Goal: Task Accomplishment & Management: Complete application form

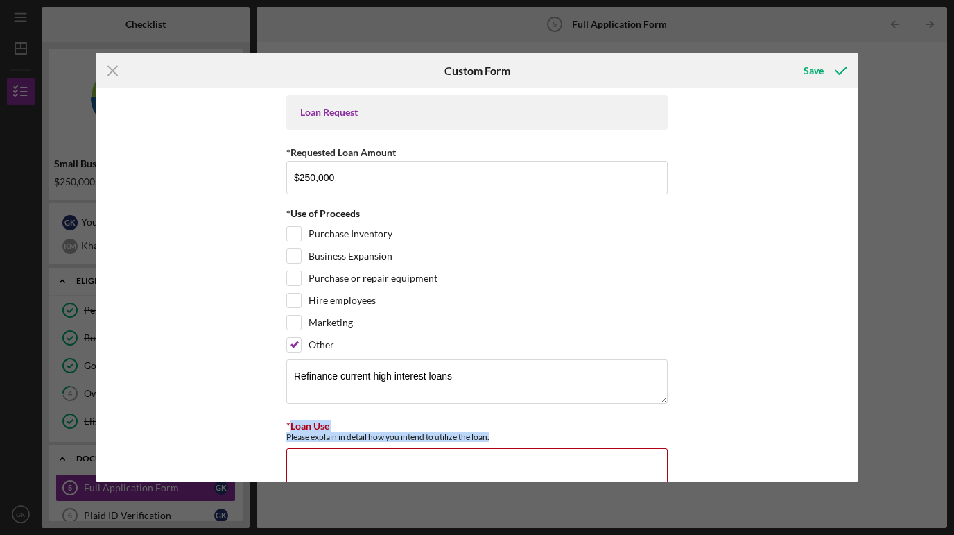
scroll to position [209, 0]
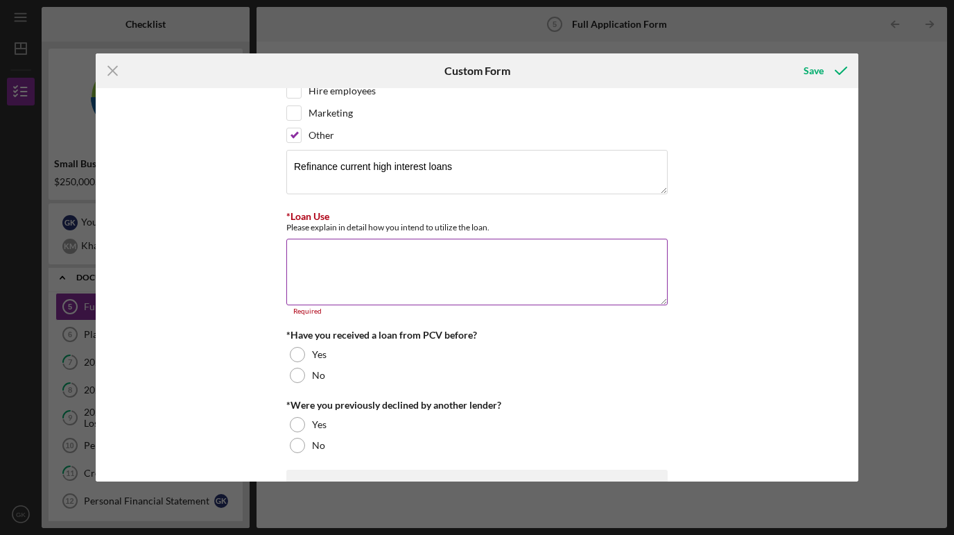
click at [365, 270] on textarea "*Loan Use" at bounding box center [476, 272] width 381 height 67
paste textarea "The requested $250,000 loan will be used to refinance existing high-interest sh…"
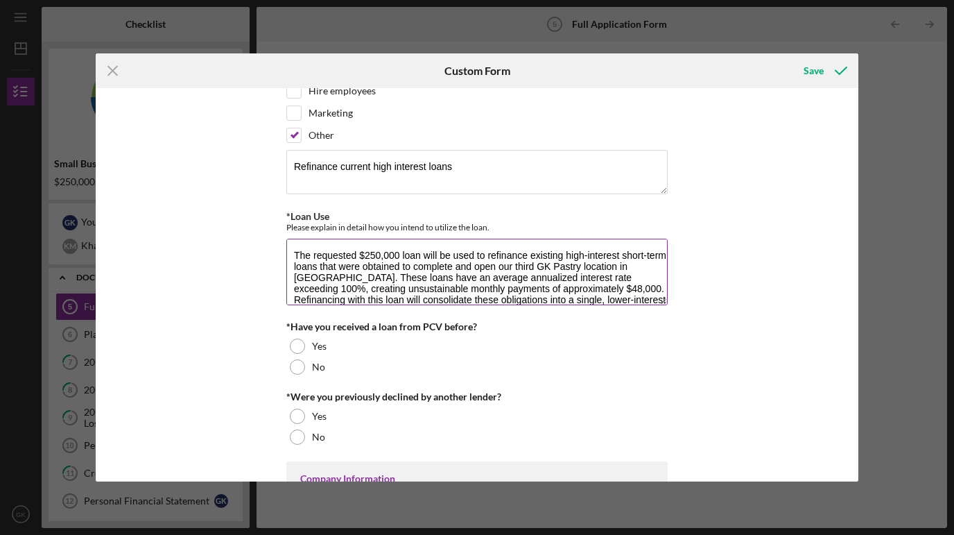
scroll to position [12, 0]
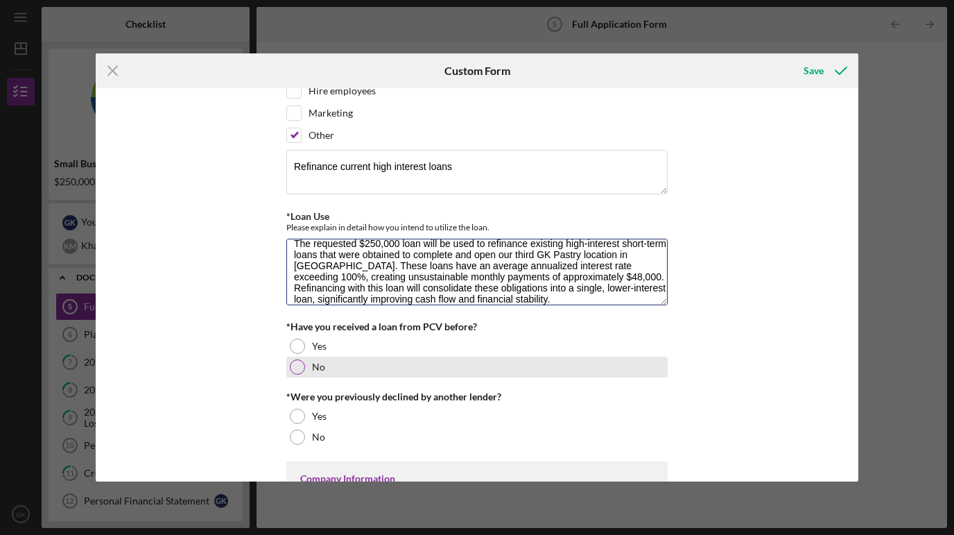
type textarea "The requested $250,000 loan will be used to refinance existing high-interest sh…"
click at [293, 367] on div at bounding box center [297, 366] width 15 height 15
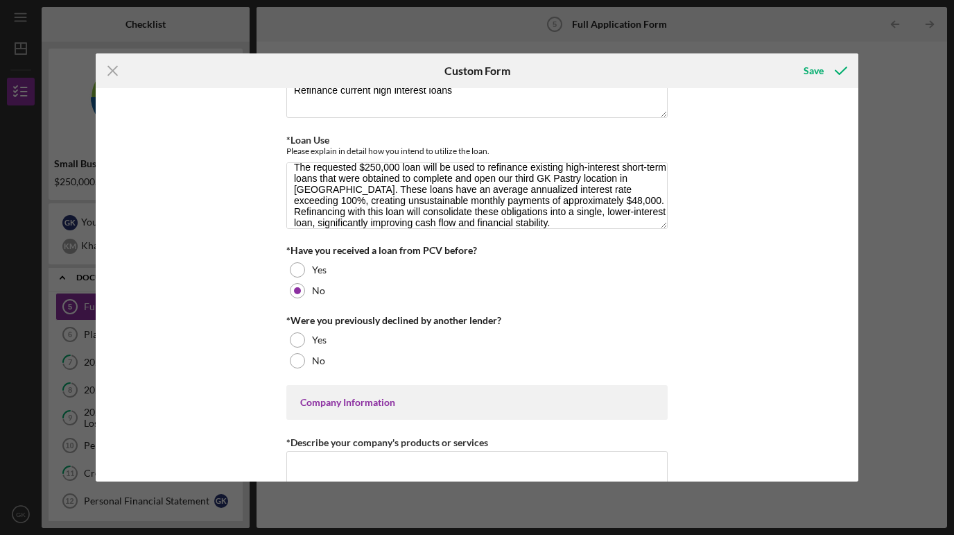
scroll to position [288, 0]
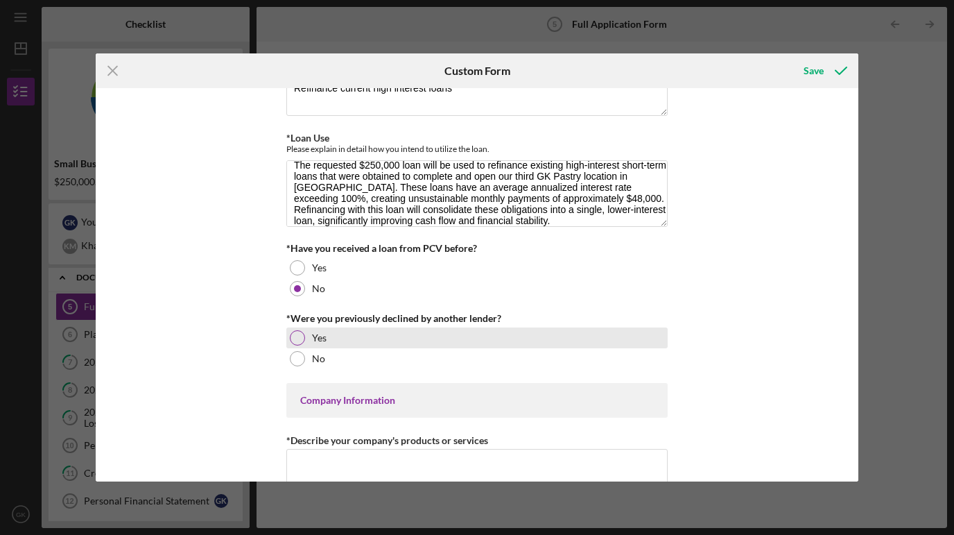
click at [292, 334] on div at bounding box center [297, 337] width 15 height 15
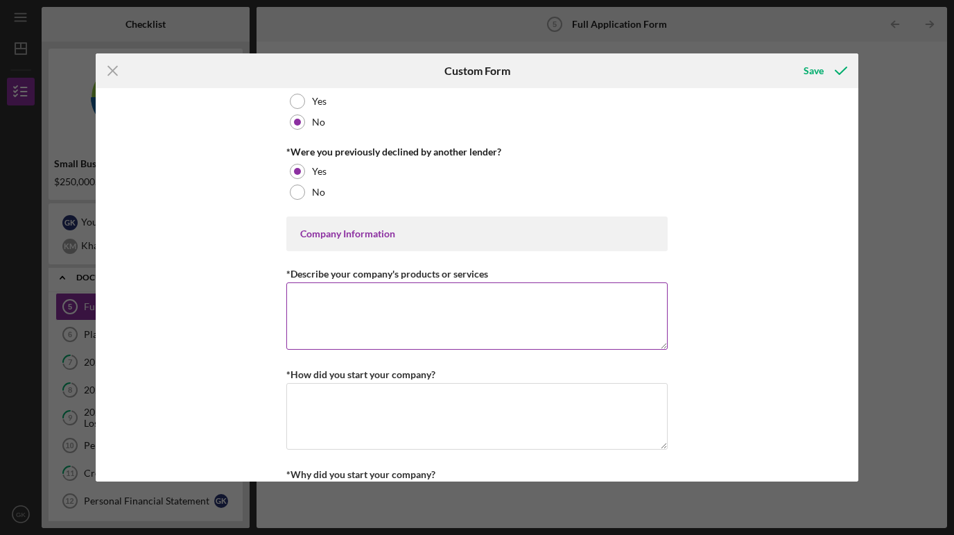
scroll to position [456, 0]
drag, startPoint x: 487, startPoint y: 270, endPoint x: 284, endPoint y: 269, distance: 203.2
click at [286, 269] on div "*Describe your company's products or services" at bounding box center [476, 272] width 381 height 17
copy label "*Describe your company's products or services"
click at [379, 301] on textarea "*Describe your company's products or services" at bounding box center [476, 314] width 381 height 67
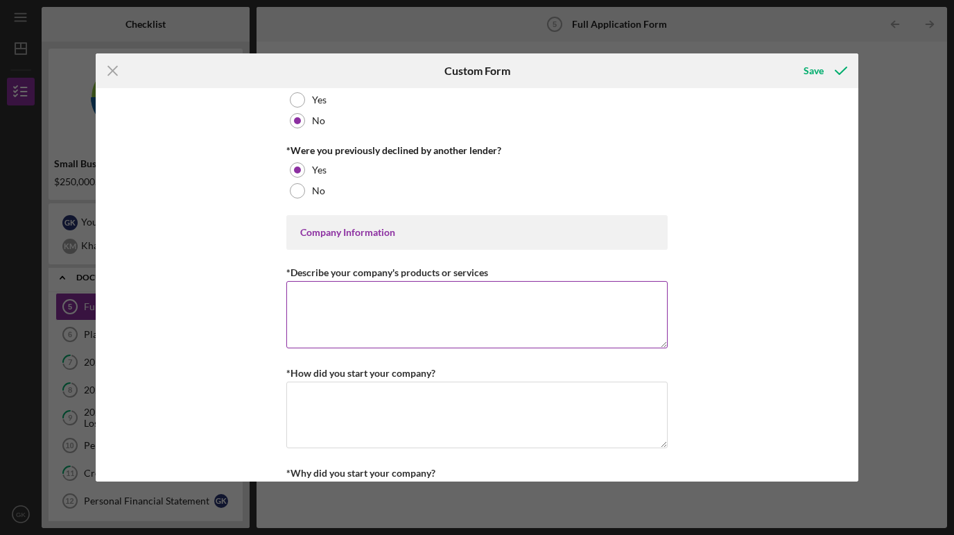
paste textarea "GK Pastry is a premium, family-owned bakery specializing in artisan baked goods…"
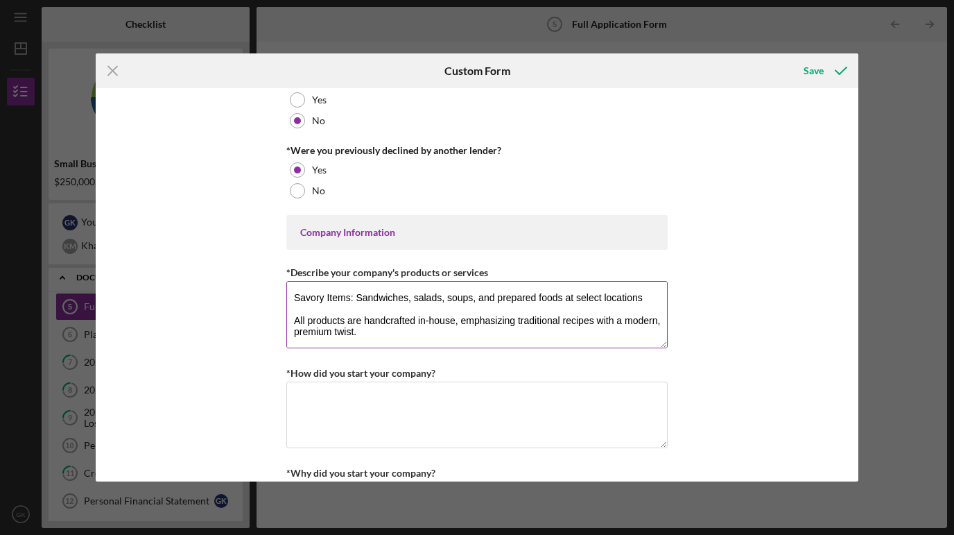
scroll to position [135, 0]
paste textarea "Our stores provide a community-focused, welcoming environment, supporting not o…"
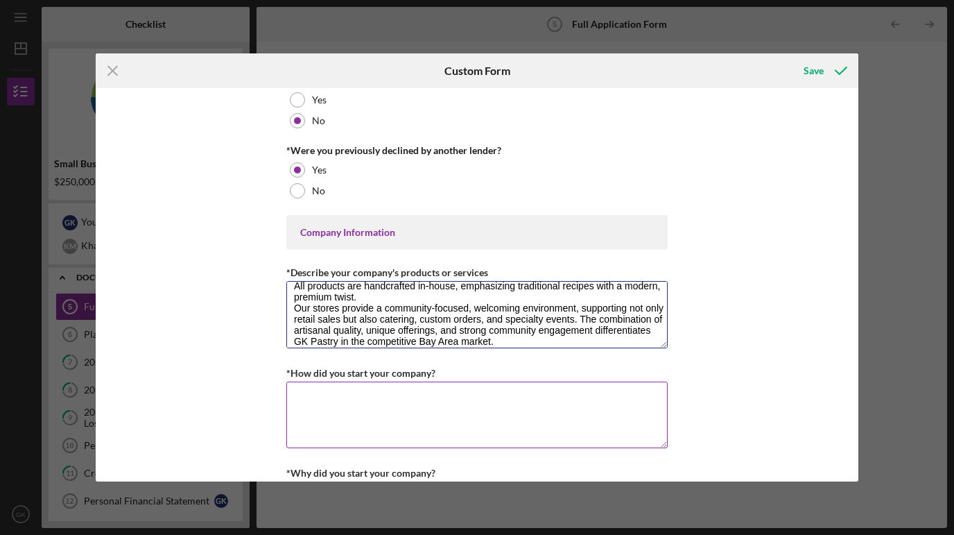
type textarea "GK Pastry is a premium, family-owned bakery specializing in artisan baked goods…"
click at [434, 385] on textarea "*How did you start your company?" at bounding box center [476, 414] width 381 height 67
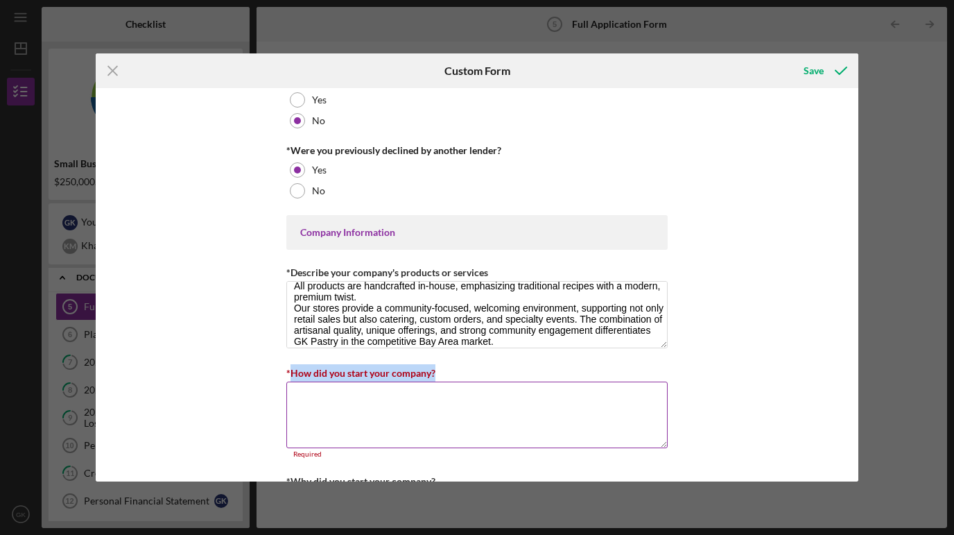
drag, startPoint x: 442, startPoint y: 372, endPoint x: 289, endPoint y: 369, distance: 153.3
click at [289, 369] on div "*How did you start your company?" at bounding box center [476, 372] width 381 height 17
copy label "How did you start your company?"
click at [442, 393] on textarea "*How did you start your company?" at bounding box center [476, 414] width 381 height 67
paste textarea "GK Pastry began as a family passion for baking, inspired by our grandmother’s t…"
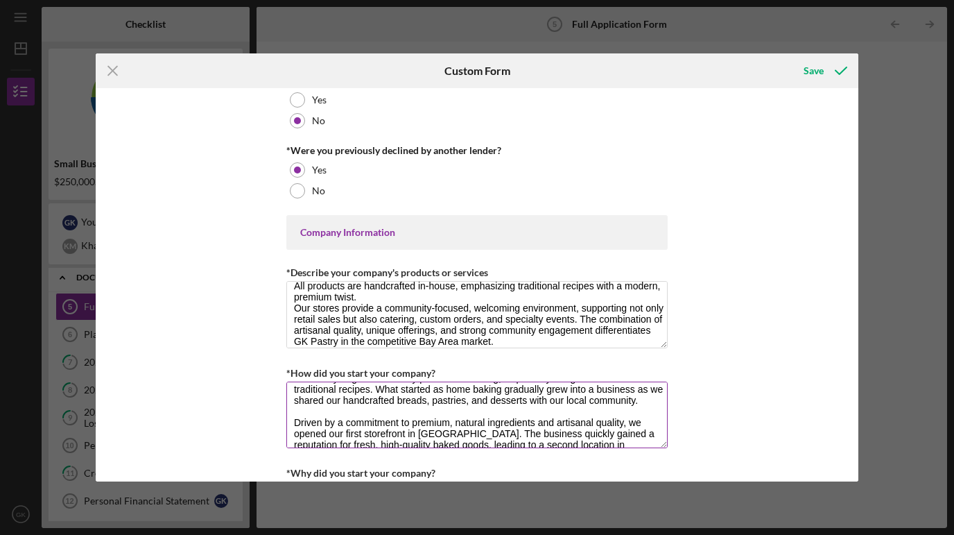
scroll to position [0, 0]
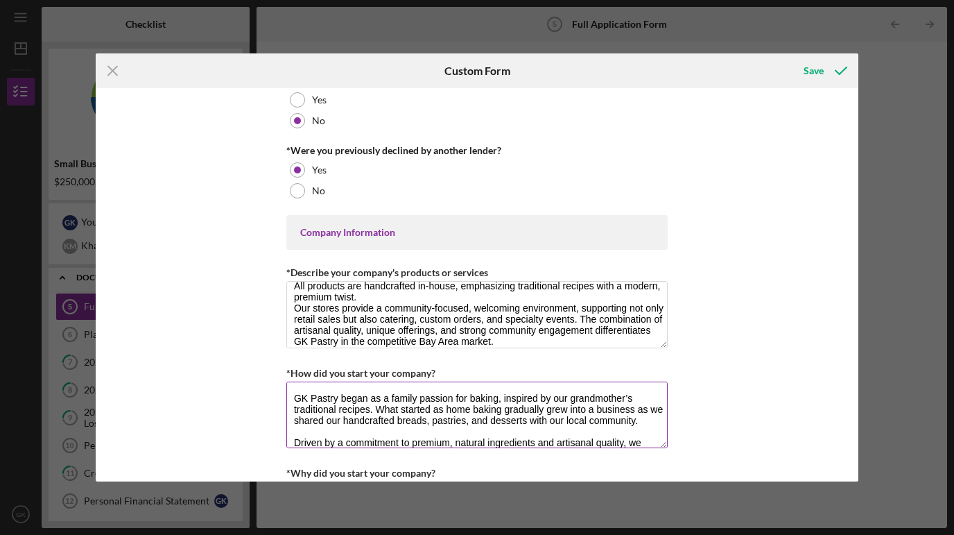
click at [621, 397] on textarea "GK Pastry began as a family passion for baking, inspired by our grandmother’s t…" at bounding box center [476, 414] width 381 height 67
click at [656, 399] on textarea "GK Pastry began as a family passion for baking, inspired by our Founder’s tradi…" at bounding box center [476, 414] width 381 height 67
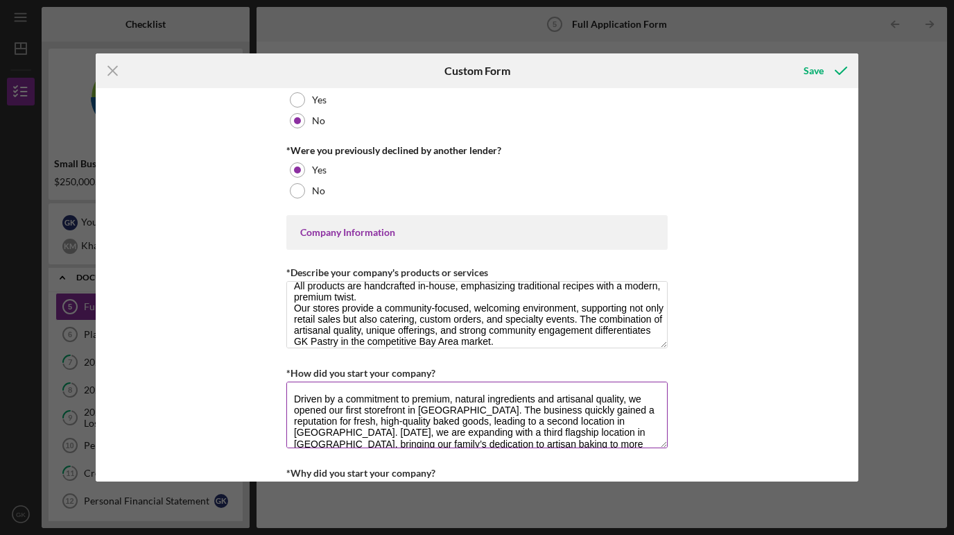
scroll to position [42, 0]
click at [646, 399] on textarea "GK Pastry began as a family passion for baking, inspired by our Founder’s fusio…" at bounding box center [476, 414] width 381 height 67
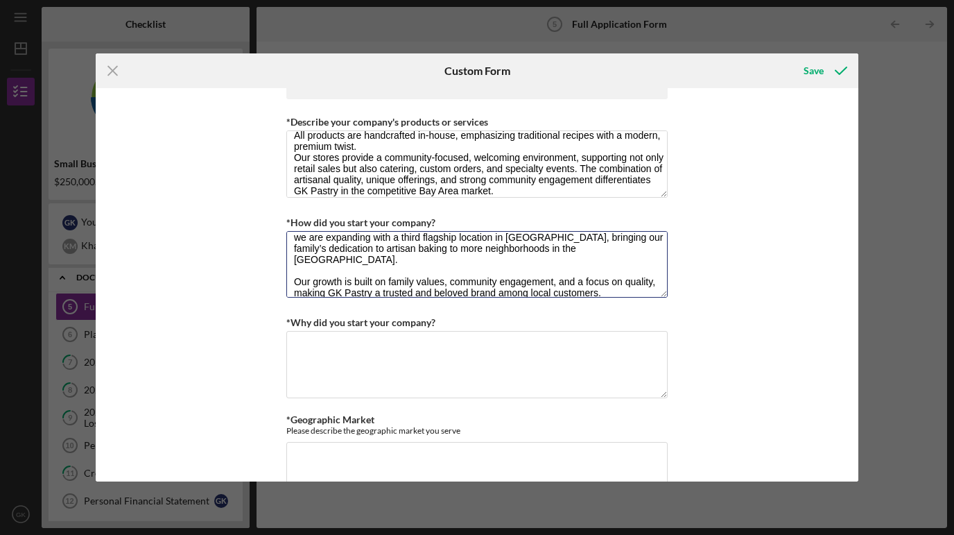
scroll to position [735, 0]
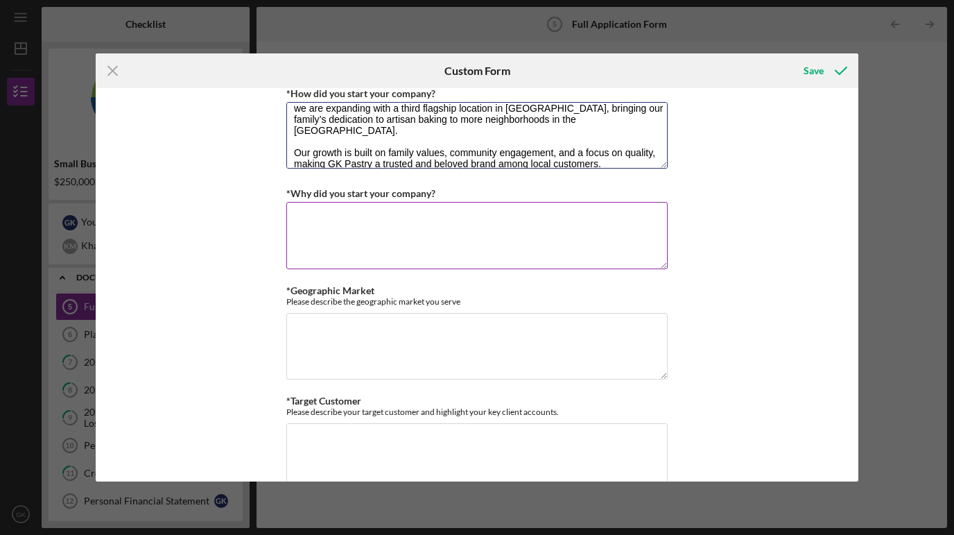
type textarea "GK Pastry began as a family passion for baking, inspired by our Founder’s fusio…"
drag, startPoint x: 289, startPoint y: 189, endPoint x: 454, endPoint y: 200, distance: 165.4
click at [454, 200] on div "*Why did you start your company? Required" at bounding box center [476, 227] width 381 height 86
copy label "*"
click at [402, 227] on textarea "*Why did you start your company?" at bounding box center [476, 235] width 381 height 67
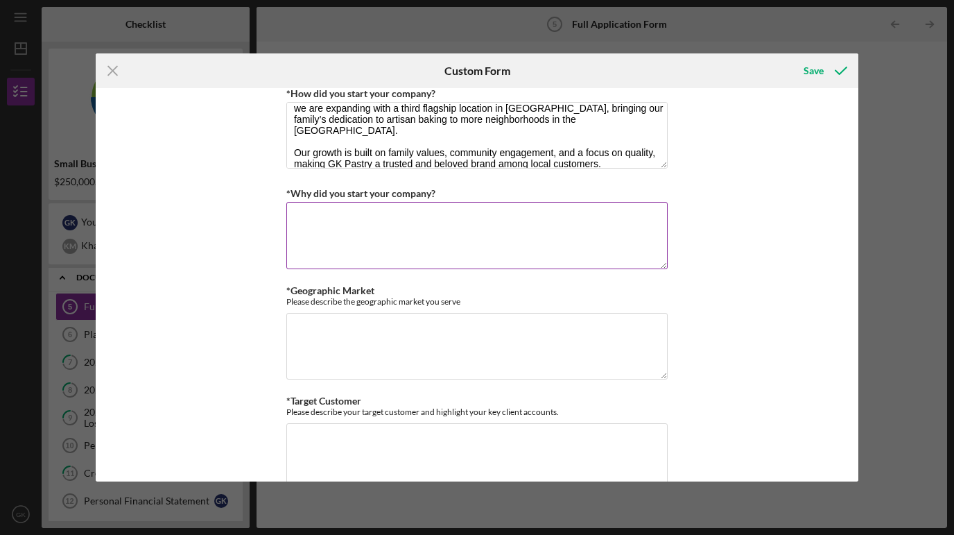
paste textarea "We started GK Pastry to bring back the authentic taste of traditional, handcraf…"
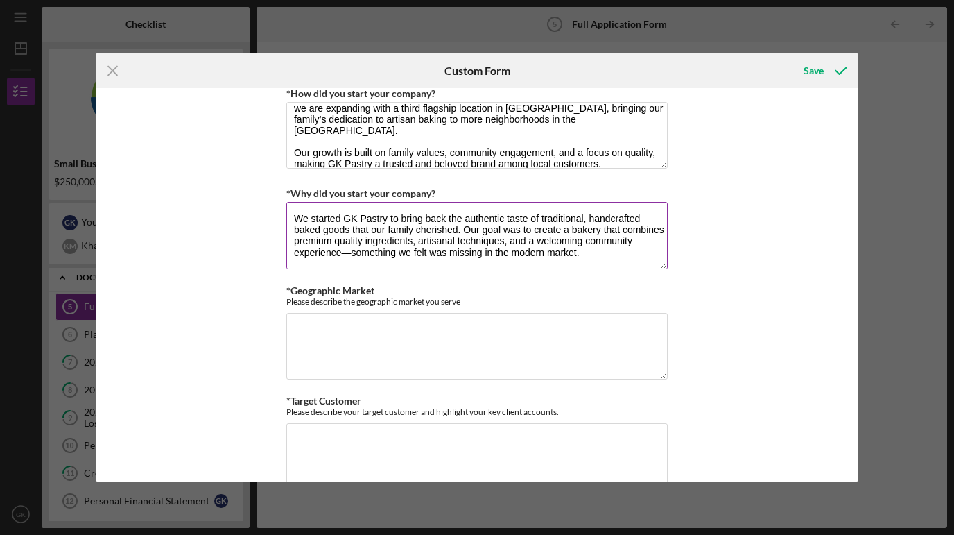
scroll to position [34, 0]
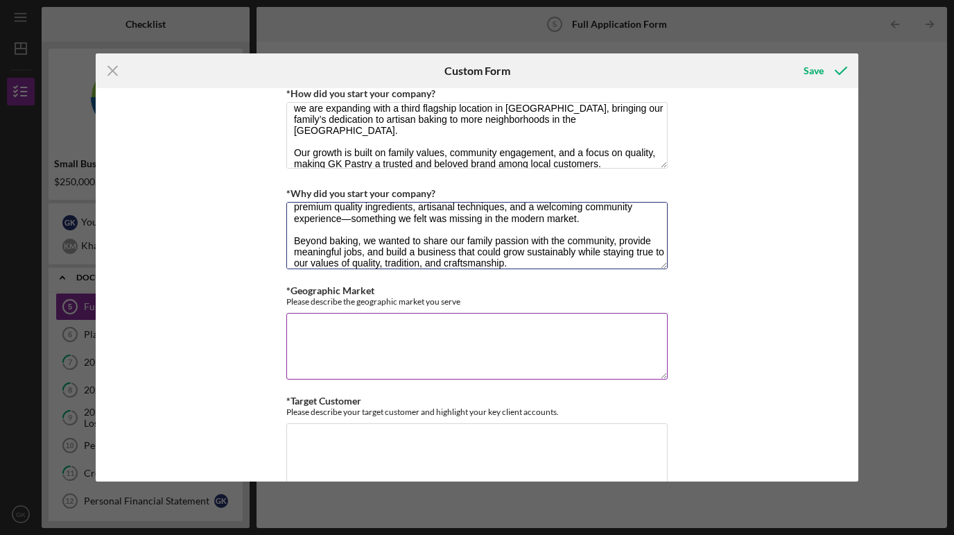
type textarea "We started GK Pastry to bring back the authentic taste of traditional, handcraf…"
drag, startPoint x: 288, startPoint y: 289, endPoint x: 472, endPoint y: 305, distance: 185.1
click at [472, 305] on div "*Geographic Market Please describe the geographic market you serve Required" at bounding box center [476, 333] width 381 height 97
copy label "*"
click at [357, 332] on textarea "*Geographic Market" at bounding box center [476, 346] width 381 height 67
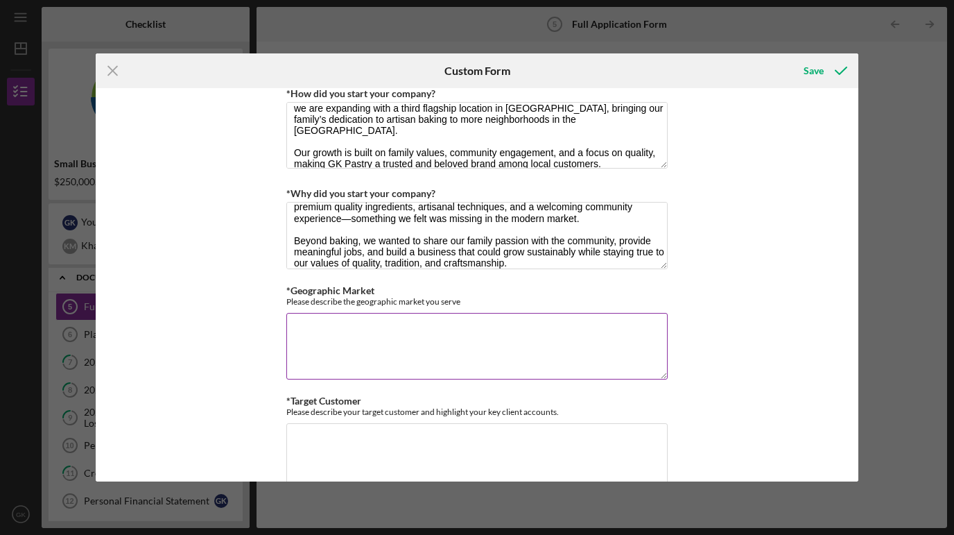
paste textarea "GK Pastry serves the [GEOGRAPHIC_DATA] Area, with a focus on high-traffic, comm…"
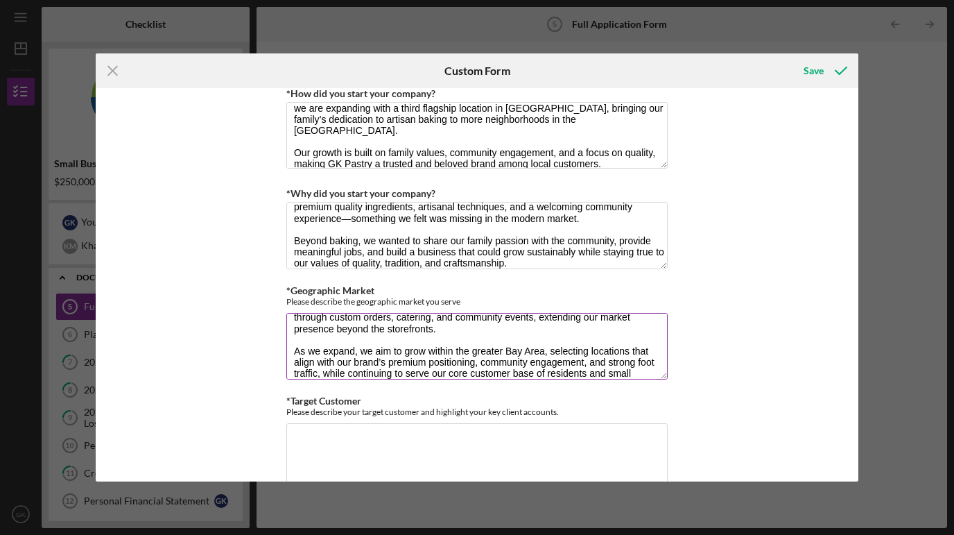
scroll to position [100, 0]
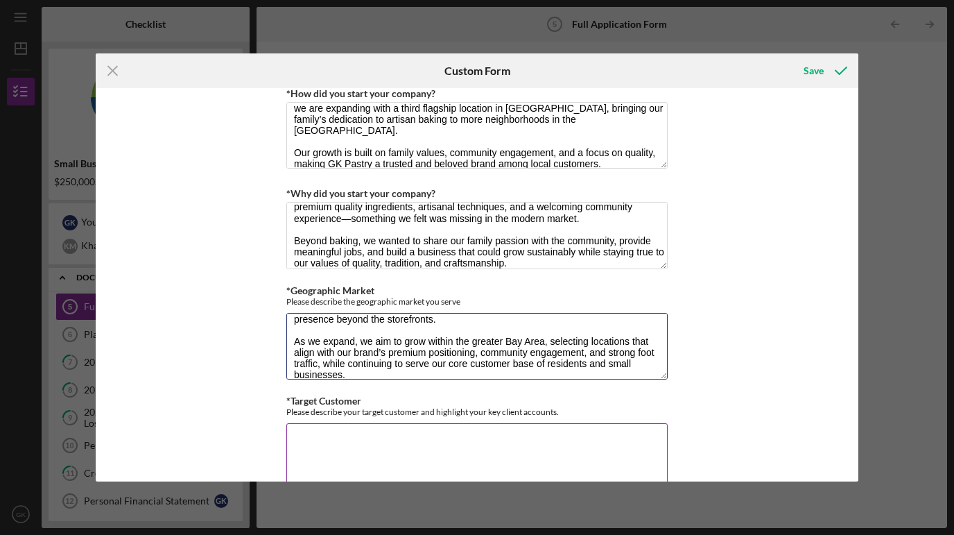
type textarea "GK Pastry serves the [GEOGRAPHIC_DATA] Area, with a focus on high-traffic, comm…"
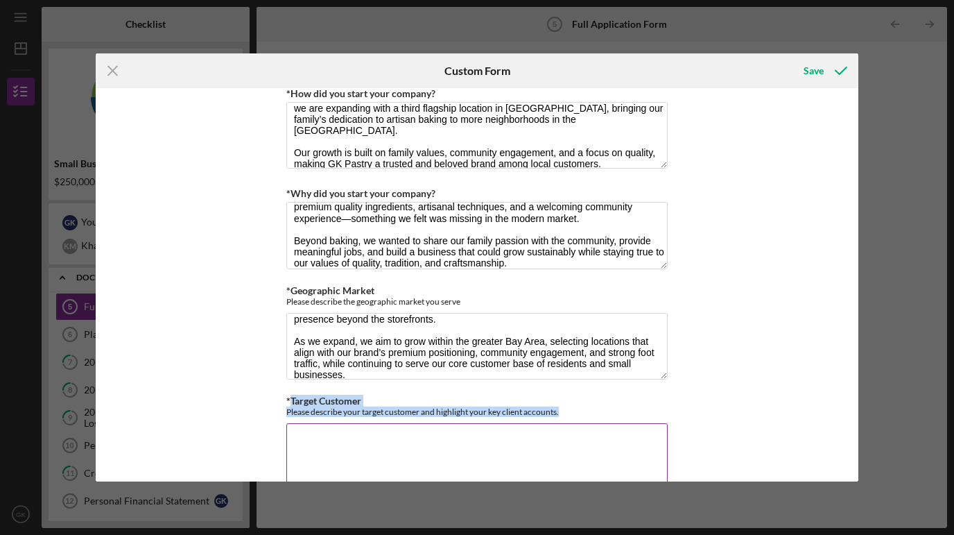
drag, startPoint x: 288, startPoint y: 399, endPoint x: 563, endPoint y: 415, distance: 275.8
click at [563, 415] on div "*Target Customer Please describe your target customer and highlight your key cl…" at bounding box center [476, 443] width 381 height 97
copy div "Target Customer Please describe your target customer and highlight your key cli…"
click at [403, 453] on textarea "*Target Customer" at bounding box center [476, 456] width 381 height 67
paste textarea "GK Pastry primarily serves affluent and quality-conscious customers in the [GEO…"
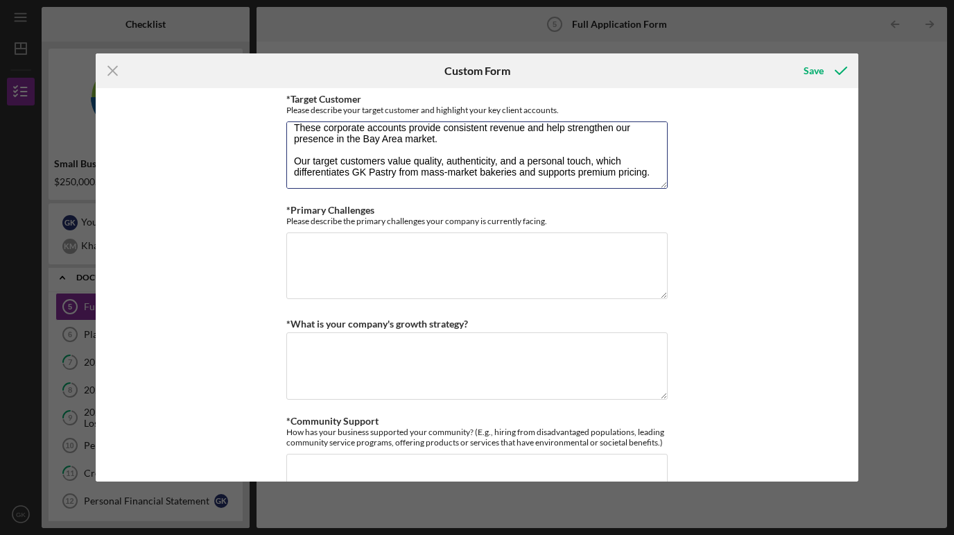
scroll to position [1044, 0]
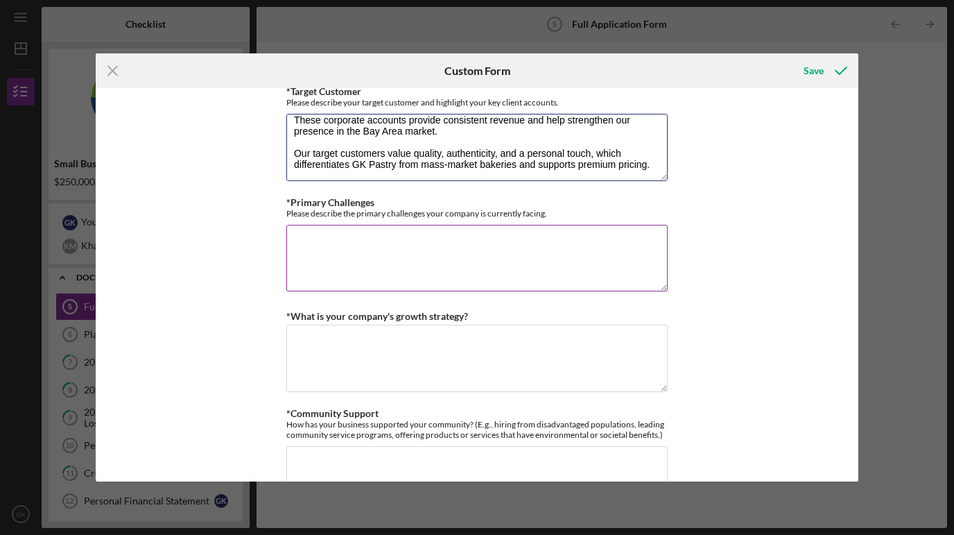
type textarea "GK Pastry primarily serves affluent and quality-conscious customers in the [GEO…"
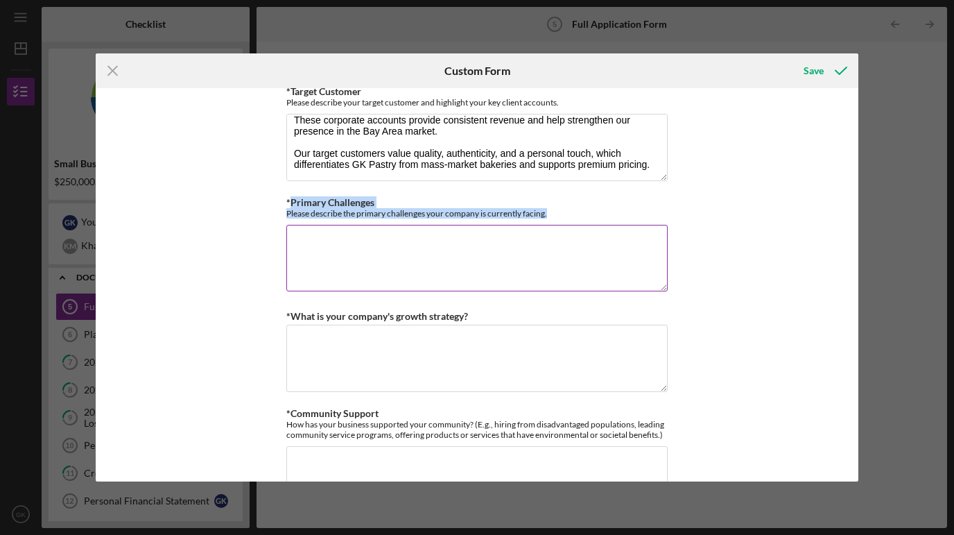
drag, startPoint x: 288, startPoint y: 200, endPoint x: 553, endPoint y: 214, distance: 264.6
click at [553, 214] on div "*Primary Challenges Please describe the primary challenges your company is curr…" at bounding box center [476, 207] width 381 height 21
copy div "Primary Challenges Please describe the primary challenges your company is curre…"
click at [352, 239] on textarea "*Primary Challenges" at bounding box center [476, 258] width 381 height 67
paste textarea "GK Pastry is currently facing several operational and financial challenges as w…"
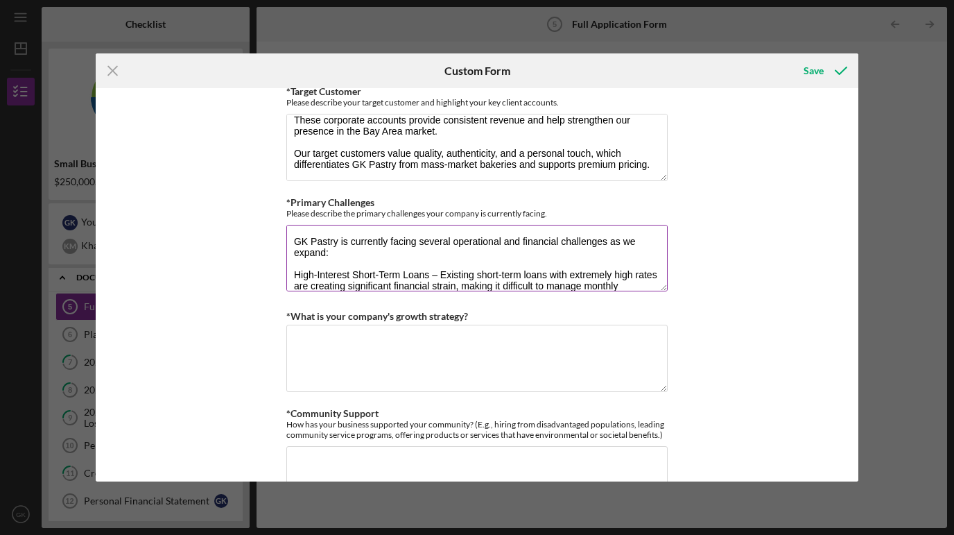
scroll to position [45, 0]
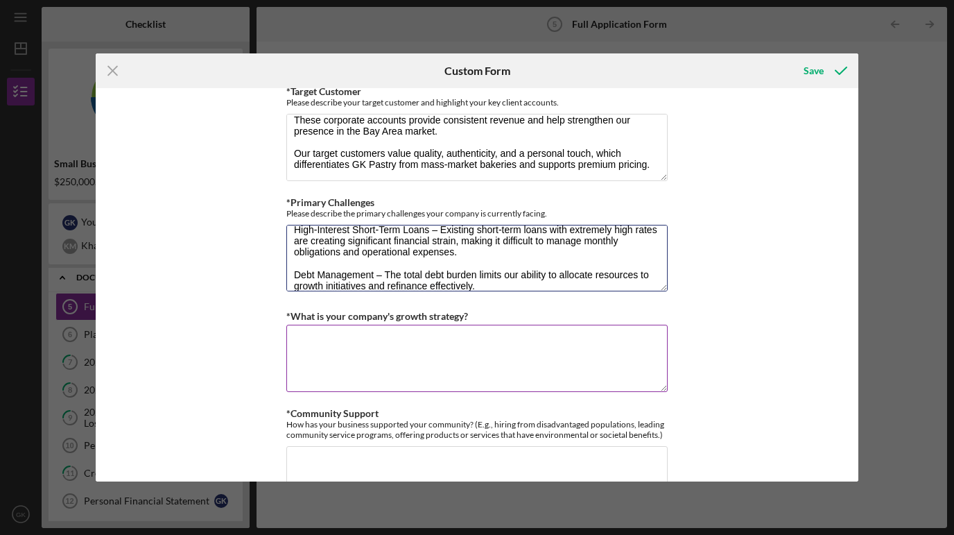
type textarea "GK Pastry is currently facing several operational and financial challenges as w…"
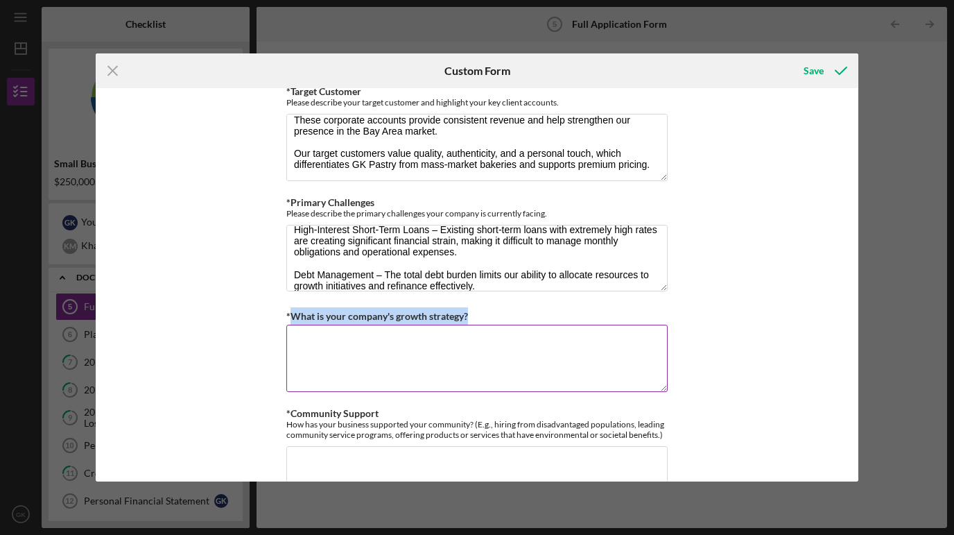
drag, startPoint x: 288, startPoint y: 312, endPoint x: 484, endPoint y: 317, distance: 195.6
click at [484, 317] on div "*What is your company's growth strategy?" at bounding box center [476, 315] width 381 height 17
copy label "What is your company's growth strategy?"
click at [399, 345] on textarea "*What is your company's growth strategy?" at bounding box center [476, 358] width 381 height 67
paste textarea "LO Ipsumd’s ametco adipisci elitsed do eiusmodte incididun, utlabor etdoloremag…"
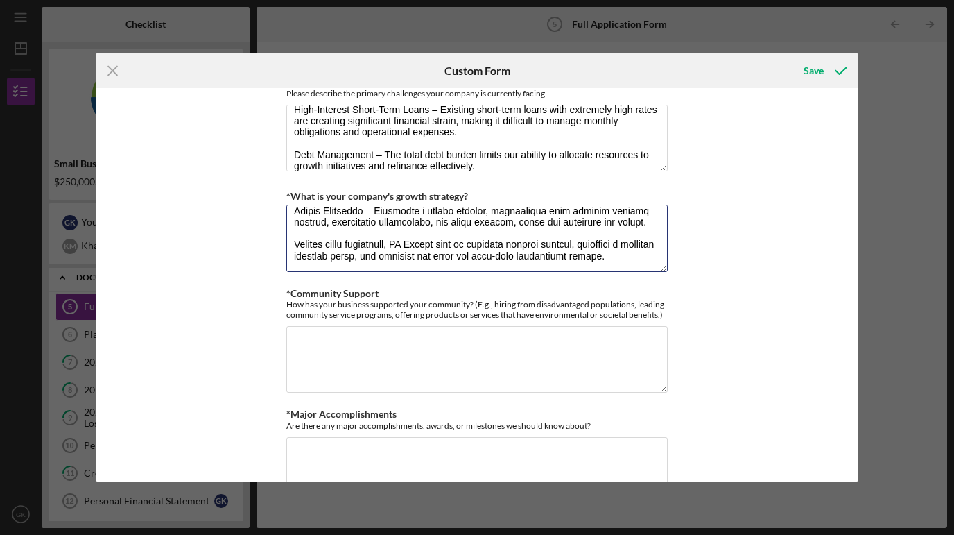
scroll to position [1304, 0]
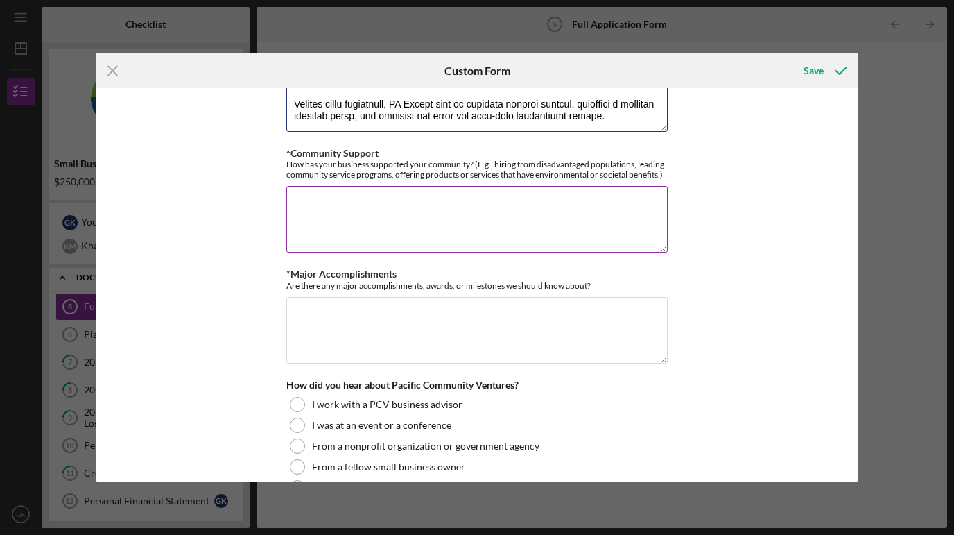
type textarea "LO Ipsumd’s ametco adipisci elitsed do eiusmodte incididun, utlabor etdoloremag…"
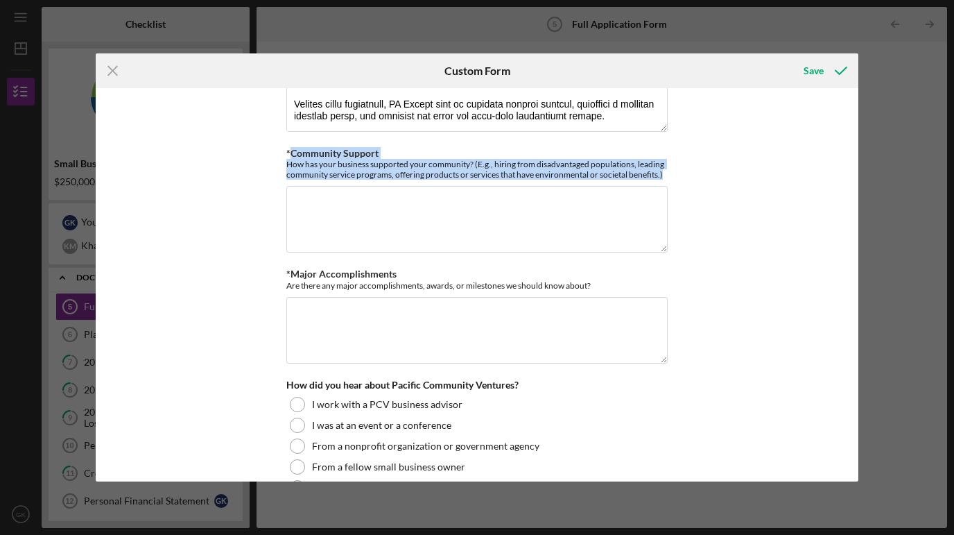
drag, startPoint x: 289, startPoint y: 149, endPoint x: 669, endPoint y: 173, distance: 380.7
click at [669, 173] on div "Loan Request *Requested Loan Amount $250,000 *Use of Proceeds Purchase Inventor…" at bounding box center [477, 284] width 763 height 393
copy div "Community Support How has your business supported your community? (E.g., hiring…"
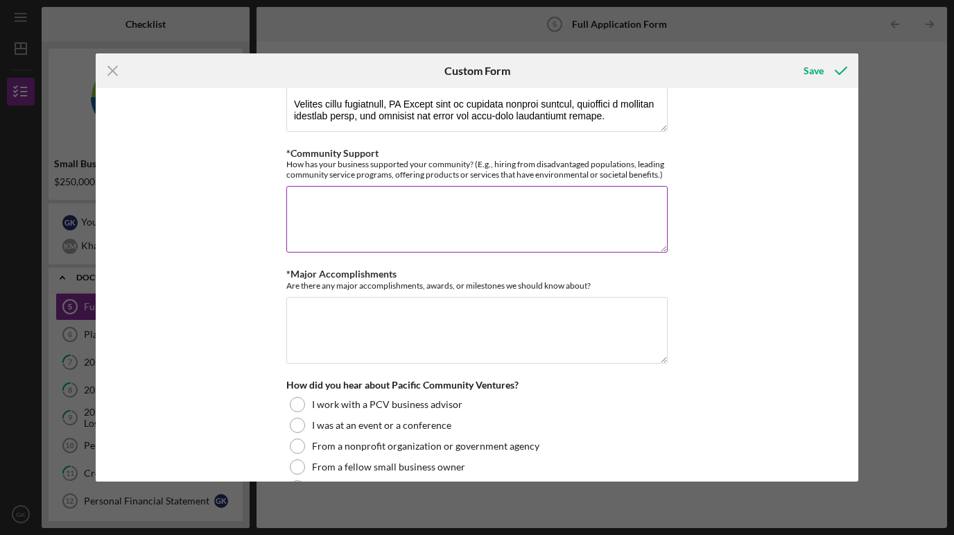
click at [360, 212] on textarea "*Community Support" at bounding box center [476, 219] width 381 height 67
paste textarea "GK Pastry is deeply committed to supporting the local community in multiple way…"
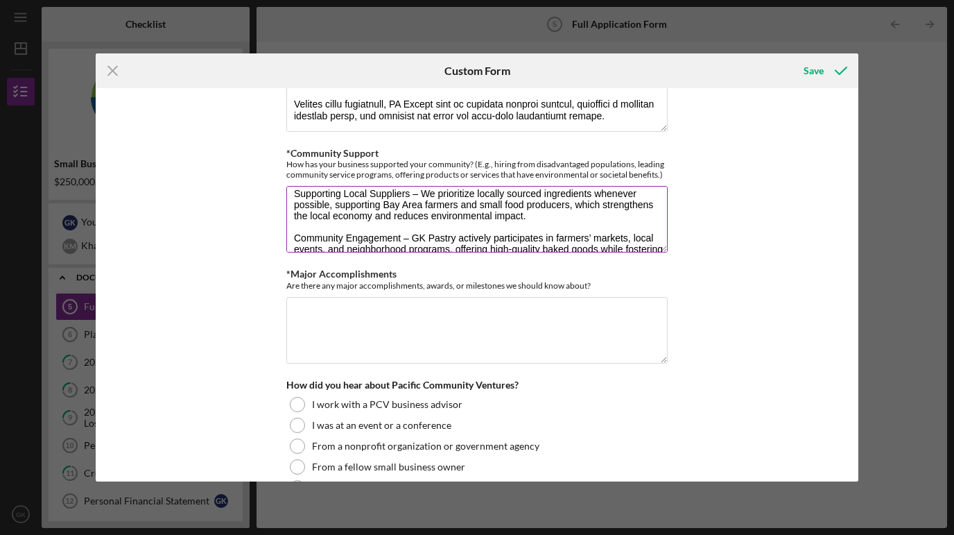
scroll to position [101, 0]
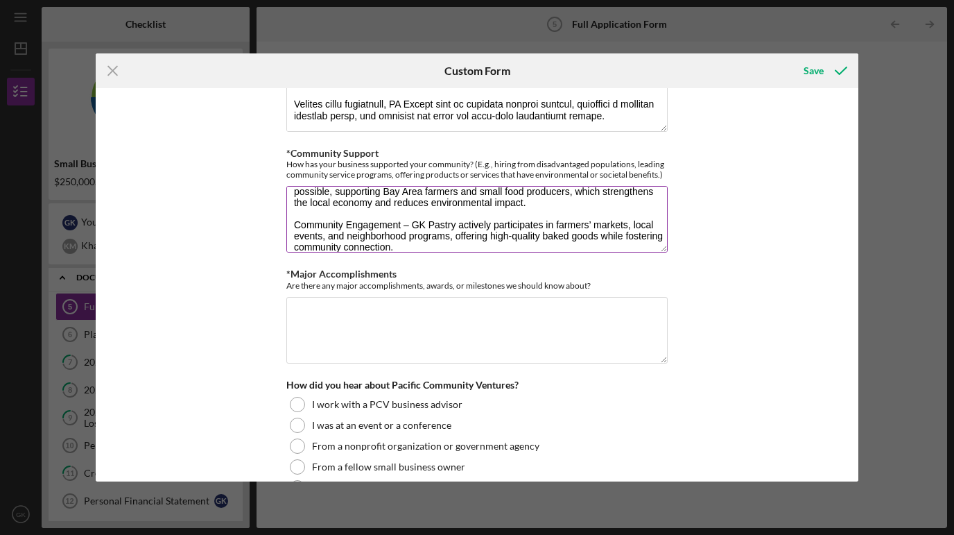
click at [631, 222] on textarea "GK Pastry is deeply committed to supporting the local community in multiple way…" at bounding box center [476, 219] width 381 height 67
click at [609, 223] on textarea "GK Pastry is deeply committed to supporting the local community in multiple way…" at bounding box center [476, 219] width 381 height 67
type textarea "GK Pastry is deeply committed to supporting the local community in multiple way…"
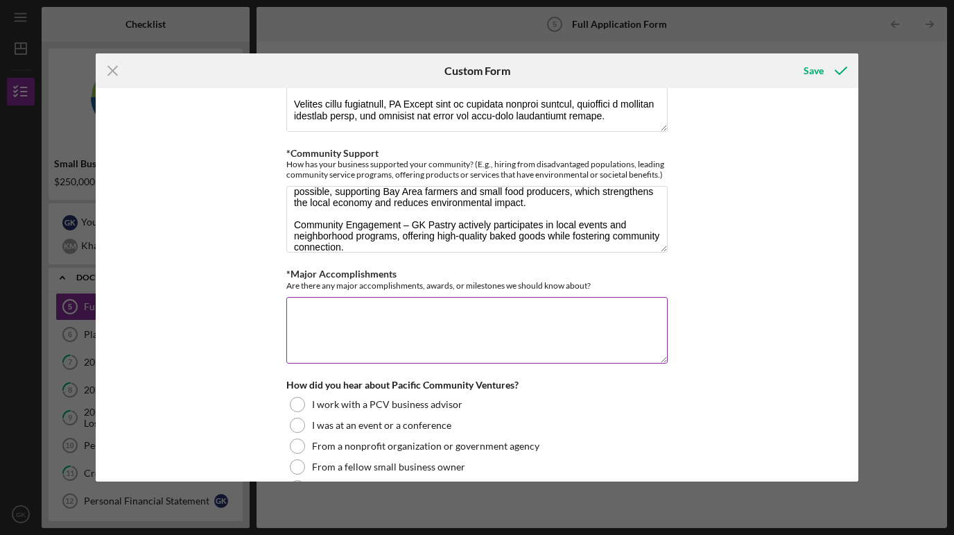
click at [366, 321] on textarea "*Major Accomplishments" at bounding box center [476, 330] width 381 height 67
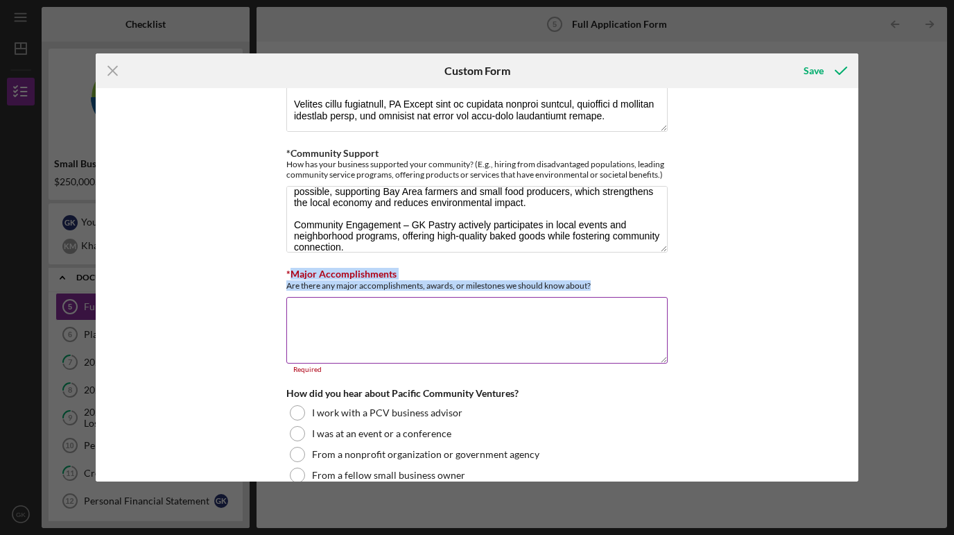
drag, startPoint x: 290, startPoint y: 271, endPoint x: 598, endPoint y: 282, distance: 308.8
click at [598, 282] on div "*Major Accomplishments Are there any major accomplishments, awards, or mileston…" at bounding box center [476, 278] width 381 height 21
copy div "Major Accomplishments Are there any major accomplishments, awards, or milestone…"
click at [404, 319] on textarea "*Major Accomplishments" at bounding box center [476, 330] width 381 height 67
paste textarea "One of GK Pastry’s most significant accomplishments is creating 22 jobs over th…"
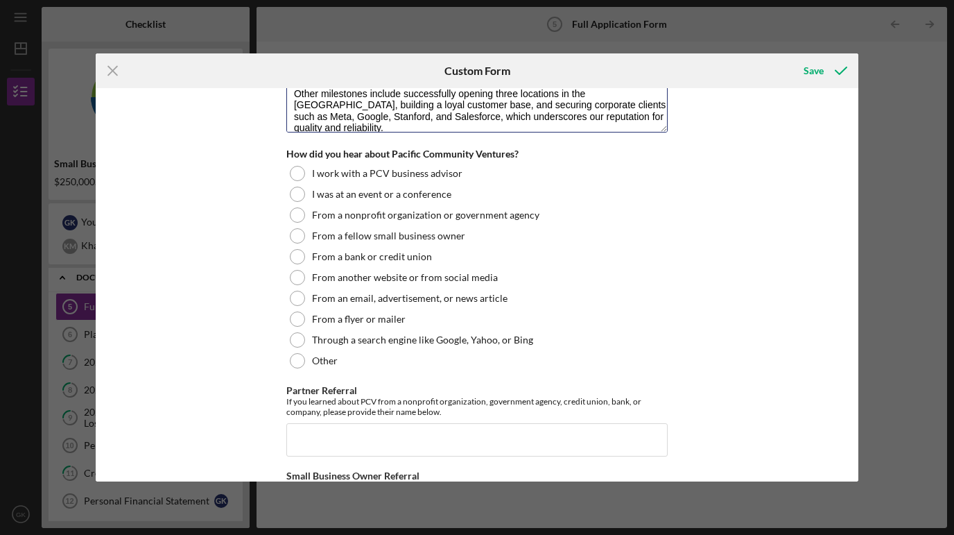
scroll to position [1539, 0]
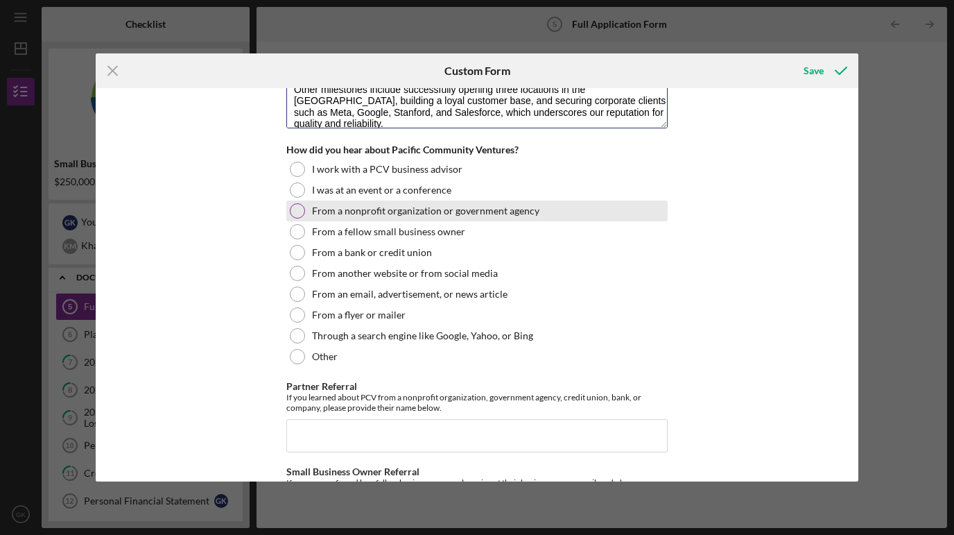
type textarea "One of GK Pastry’s most significant accomplishments is creating 22 jobs over th…"
click at [295, 206] on div at bounding box center [297, 210] width 15 height 15
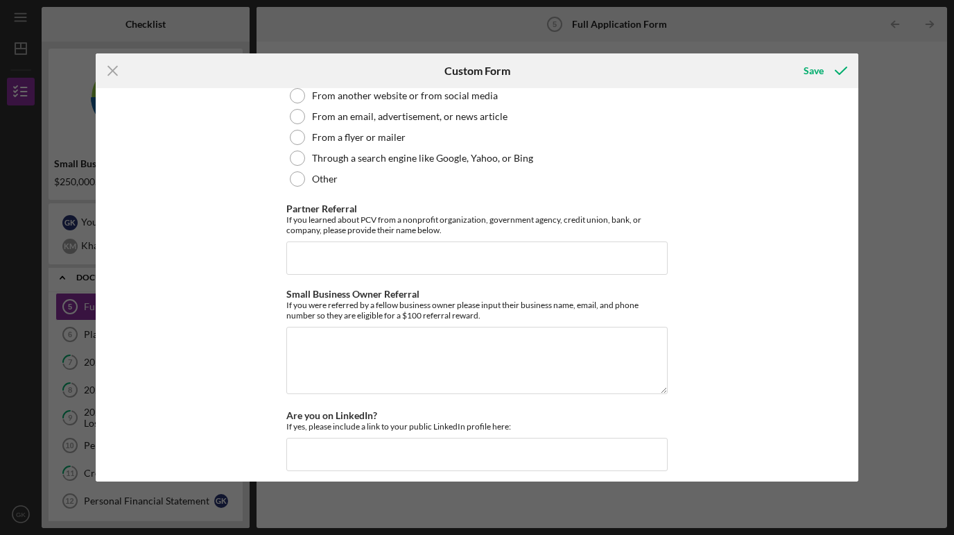
scroll to position [1719, 0]
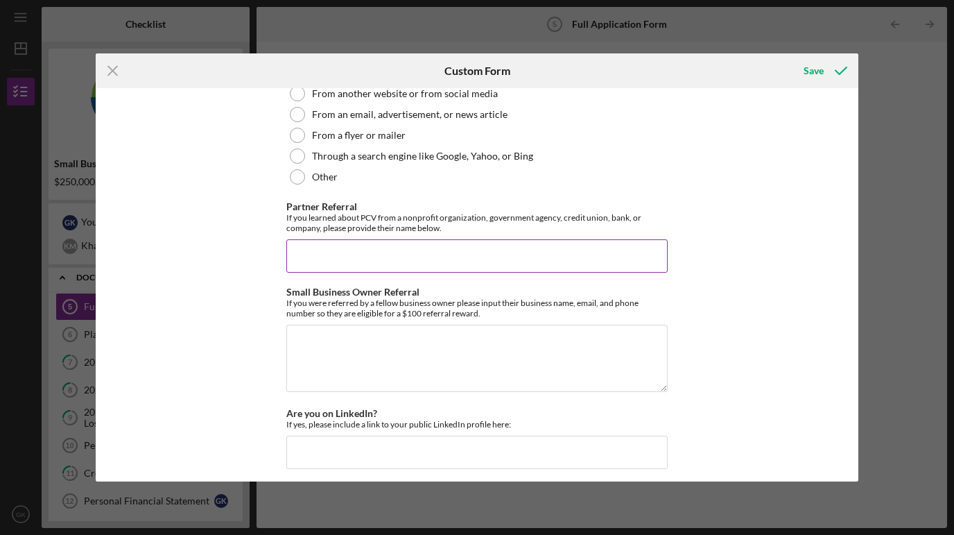
click at [346, 255] on input "Partner Referral" at bounding box center [476, 255] width 381 height 33
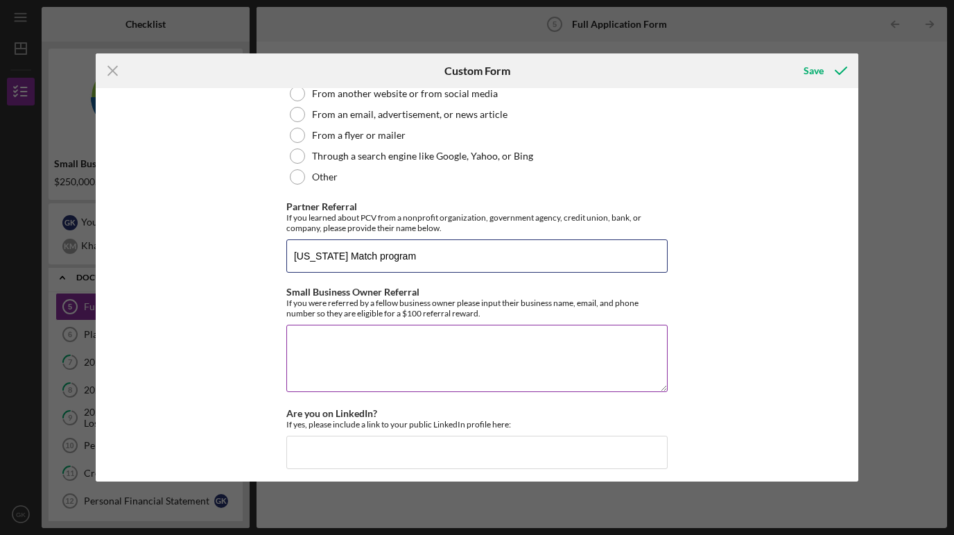
type input "[US_STATE] Match program"
click at [323, 347] on textarea "Small Business Owner Referral" at bounding box center [476, 358] width 381 height 67
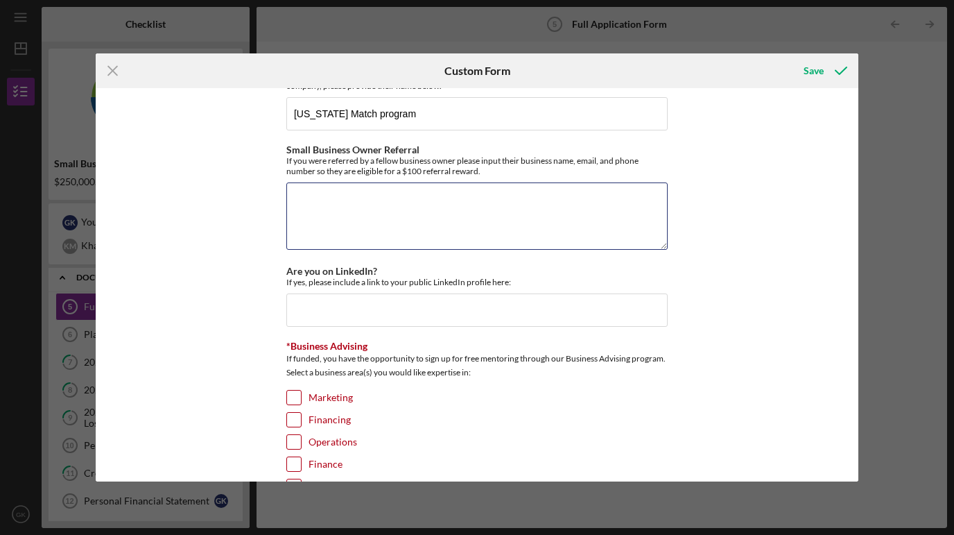
scroll to position [1880, 0]
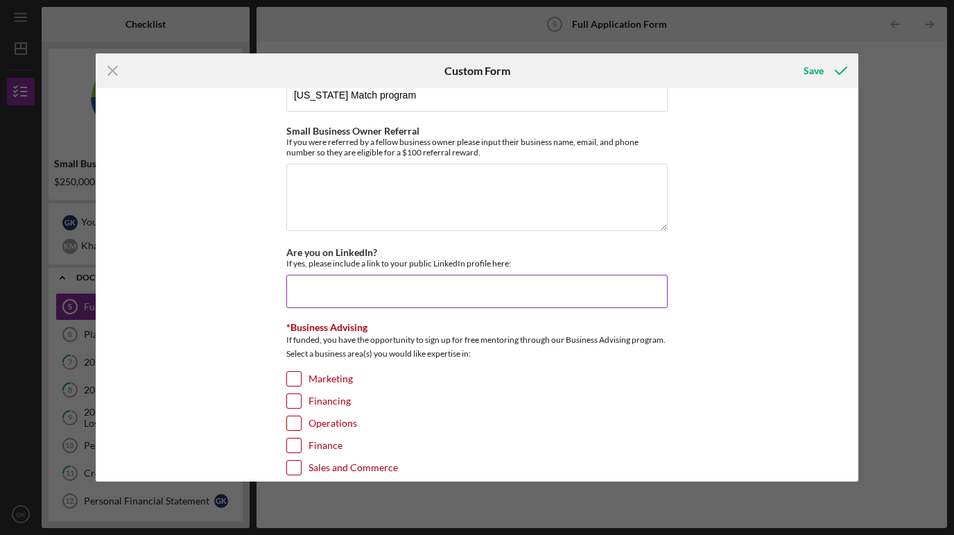
click at [315, 290] on input "Are you on LinkedIn?" at bounding box center [476, 291] width 381 height 33
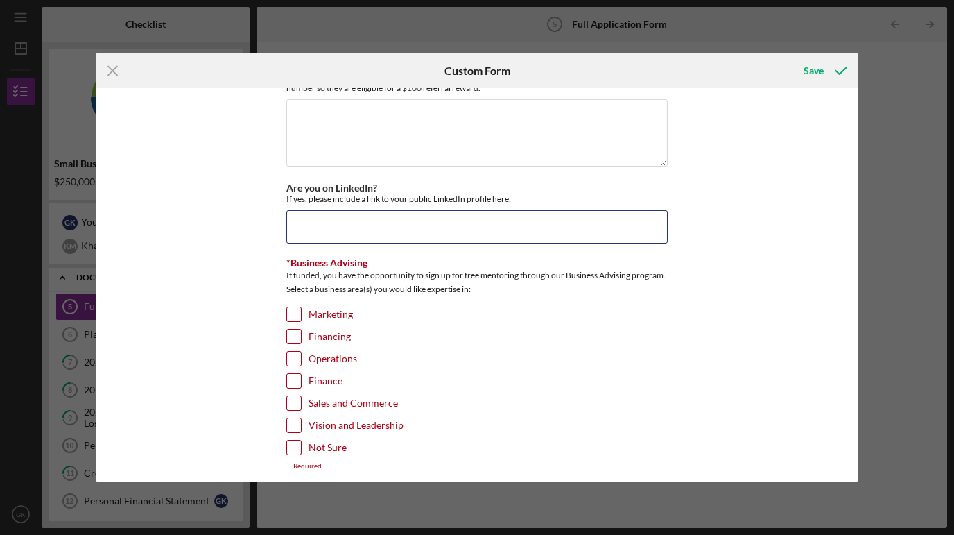
scroll to position [1949, 0]
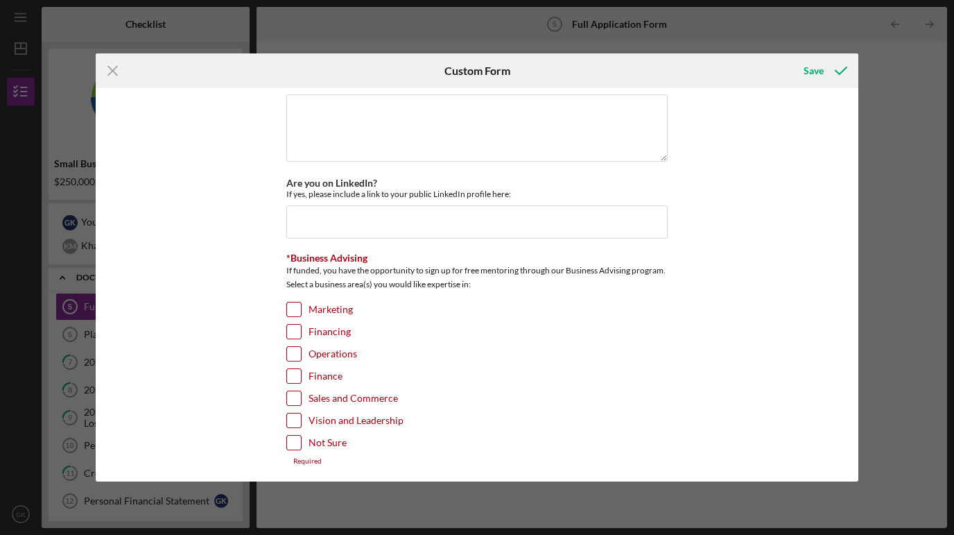
click at [291, 371] on input "Finance" at bounding box center [294, 376] width 14 height 14
checkbox input "true"
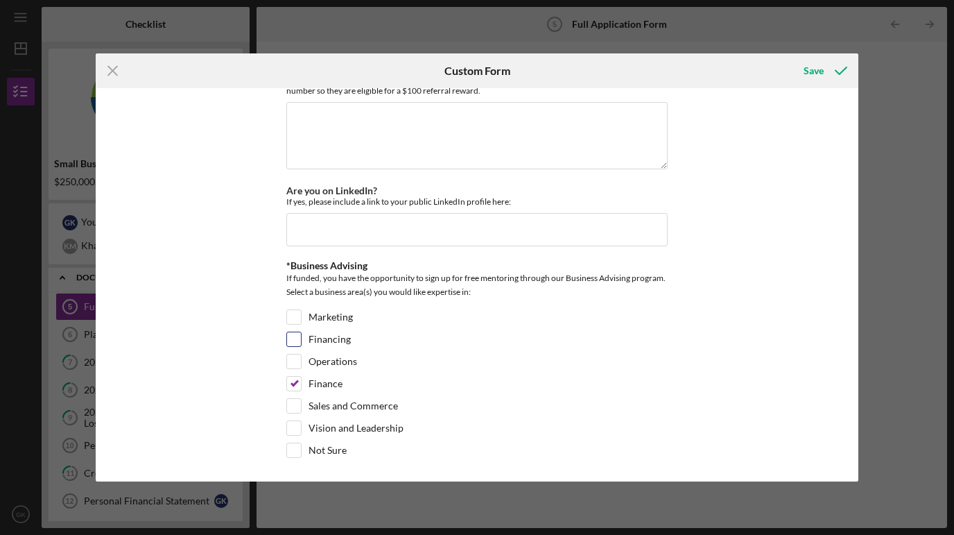
click at [293, 332] on input "Financing" at bounding box center [294, 339] width 14 height 14
checkbox input "true"
click at [291, 378] on input "Finance" at bounding box center [294, 384] width 14 height 14
checkbox input "false"
click at [818, 69] on div "Save" at bounding box center [814, 71] width 20 height 28
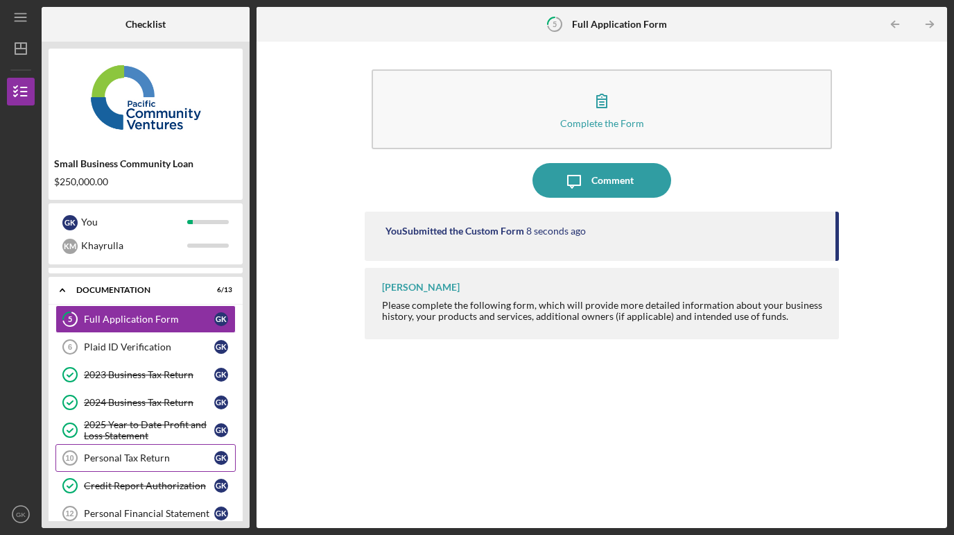
scroll to position [163, 0]
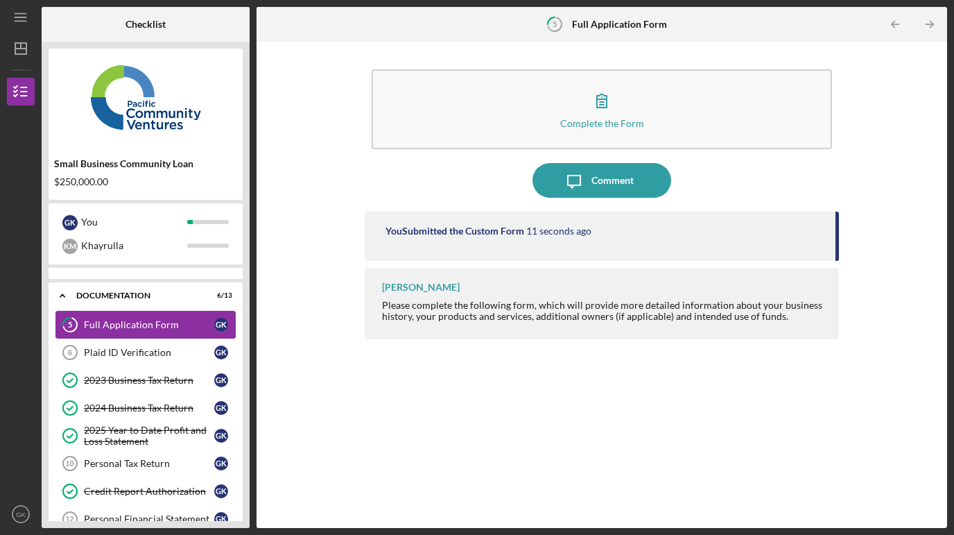
click at [143, 322] on div "Full Application Form" at bounding box center [149, 324] width 130 height 11
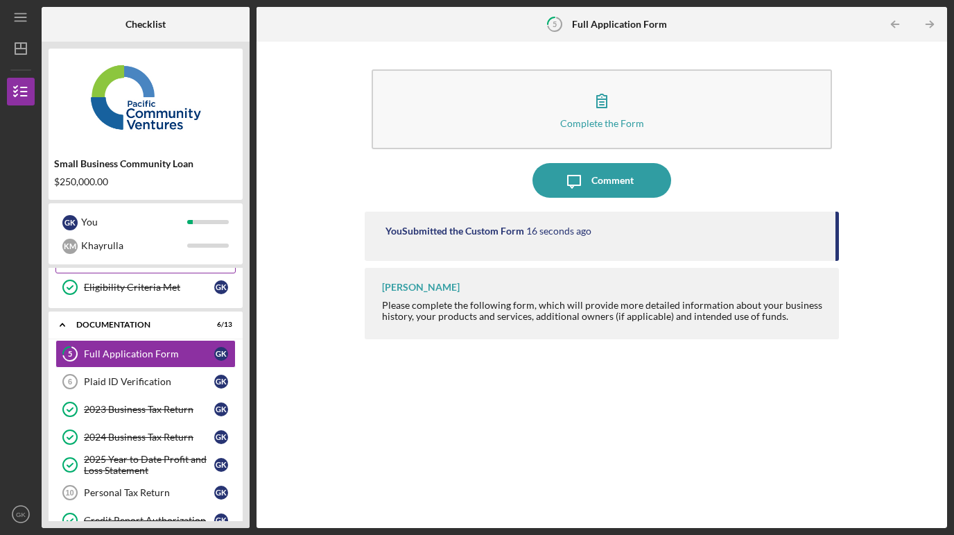
scroll to position [135, 0]
click at [137, 350] on div "Full Application Form" at bounding box center [149, 352] width 130 height 11
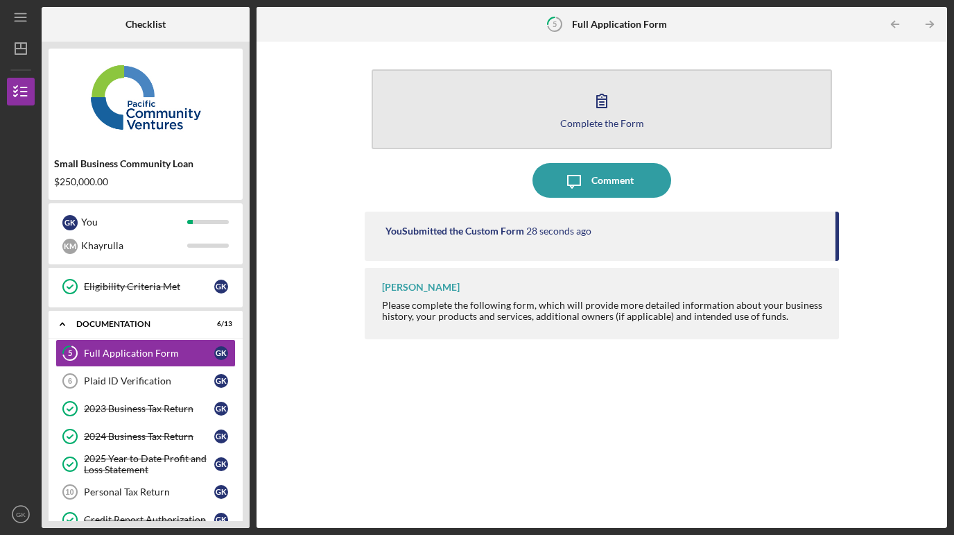
click at [589, 121] on div "Complete the Form" at bounding box center [602, 123] width 84 height 10
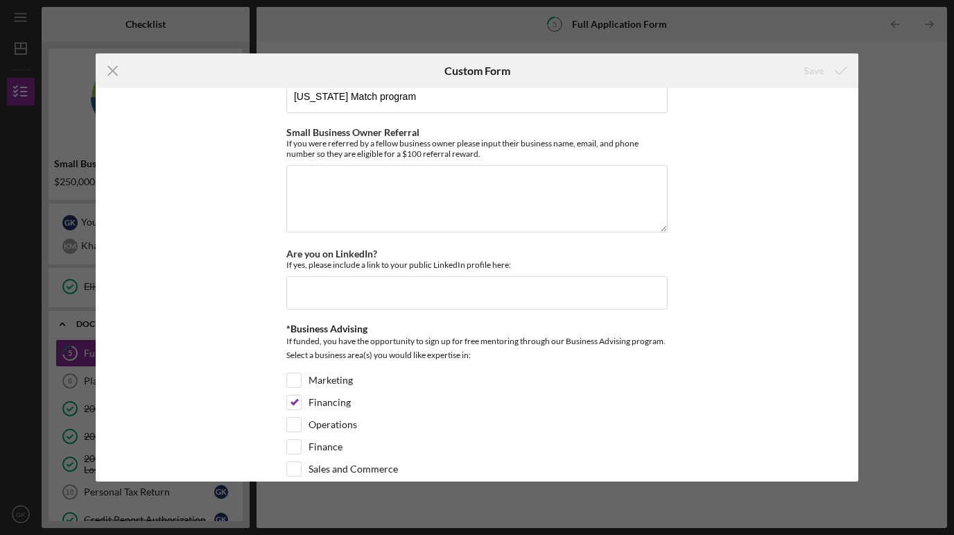
scroll to position [1942, 0]
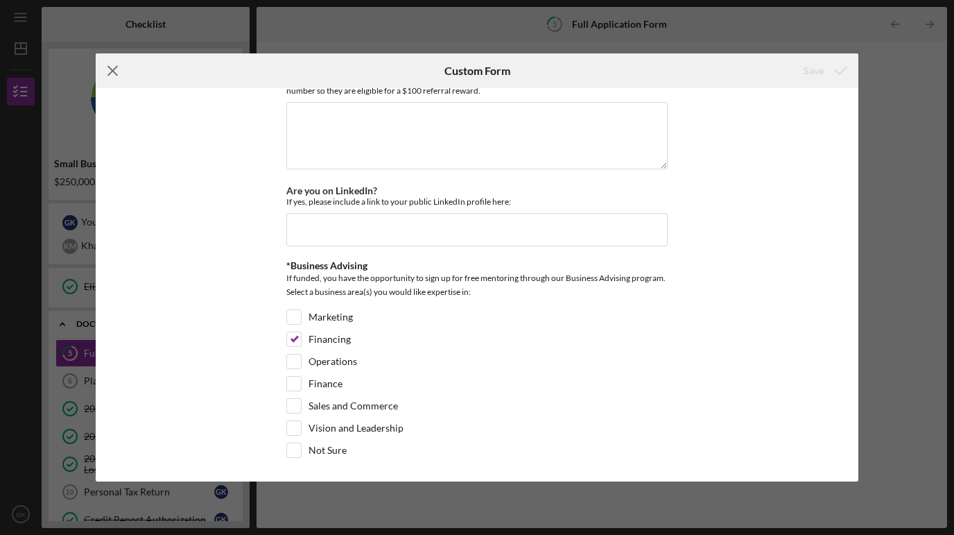
click at [111, 76] on icon "Icon/Menu Close" at bounding box center [113, 70] width 35 height 35
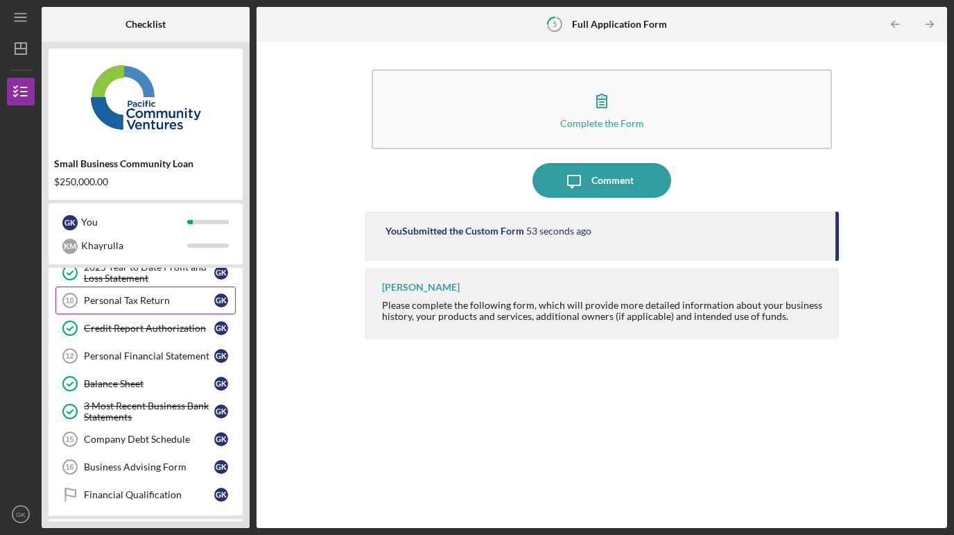
scroll to position [333, 0]
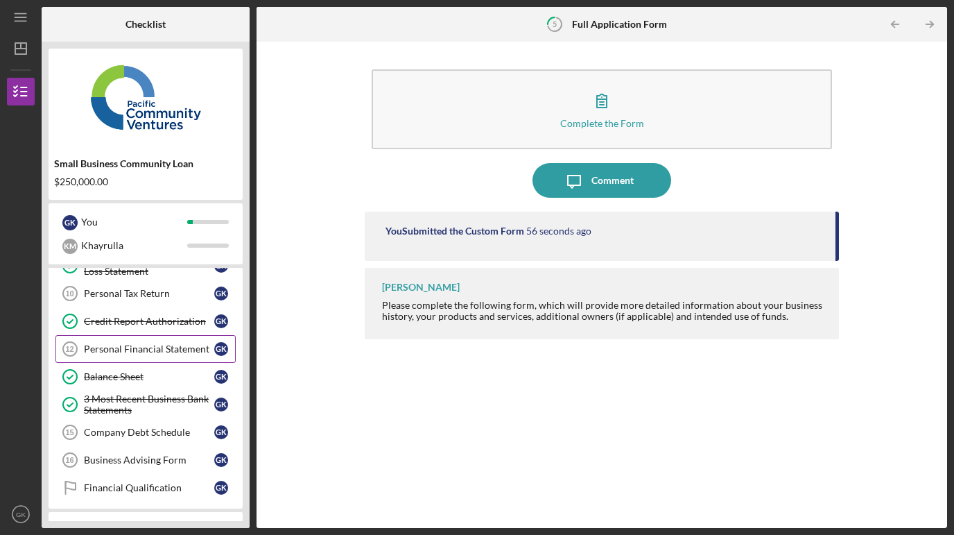
click at [173, 358] on link "Personal Financial Statement 12 Personal Financial Statement G K" at bounding box center [145, 349] width 180 height 28
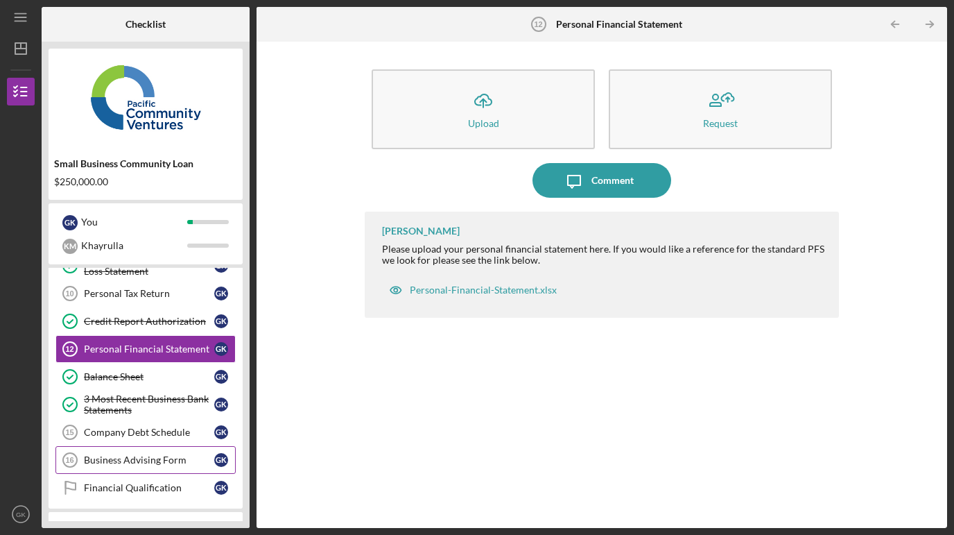
click at [173, 454] on div "Business Advising Form" at bounding box center [149, 459] width 130 height 11
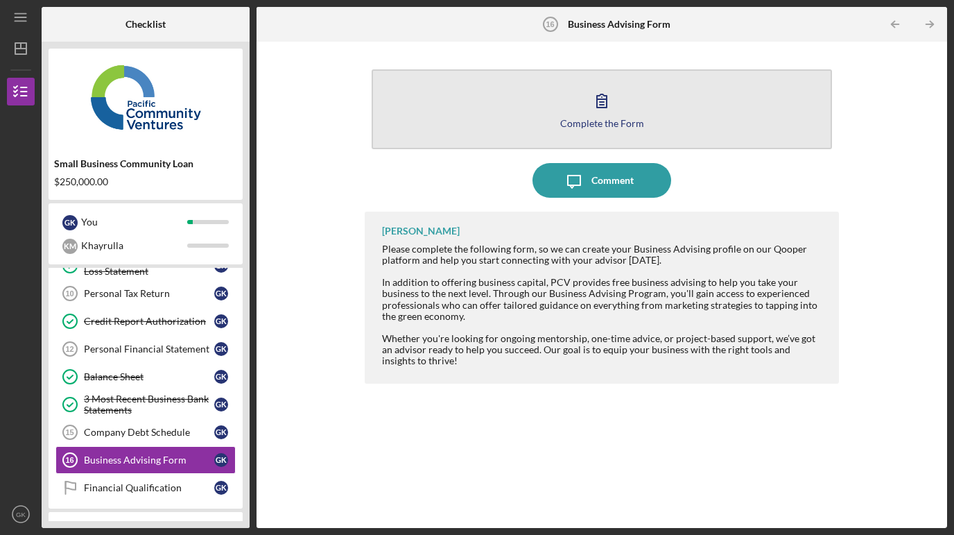
click at [517, 116] on button "Complete the Form Form" at bounding box center [602, 109] width 460 height 80
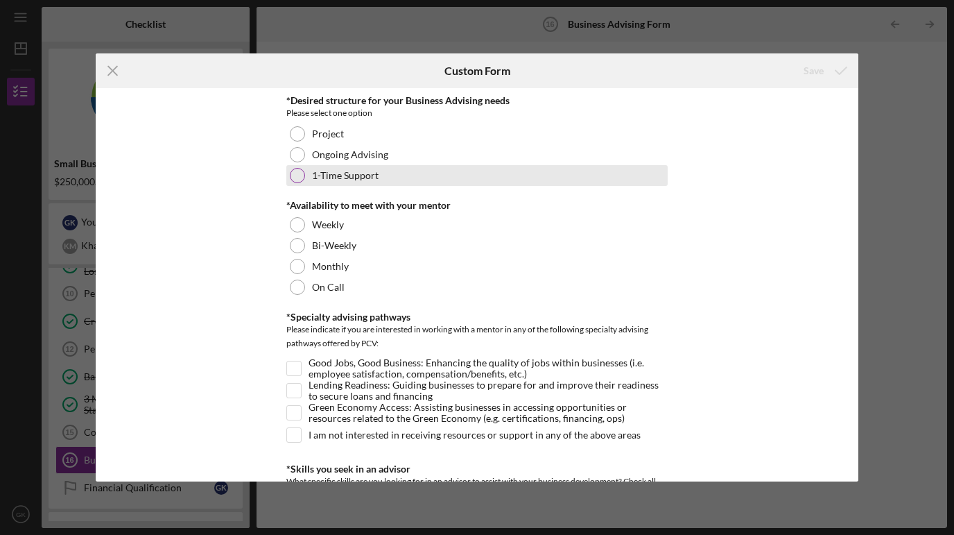
click at [293, 178] on div at bounding box center [297, 175] width 15 height 15
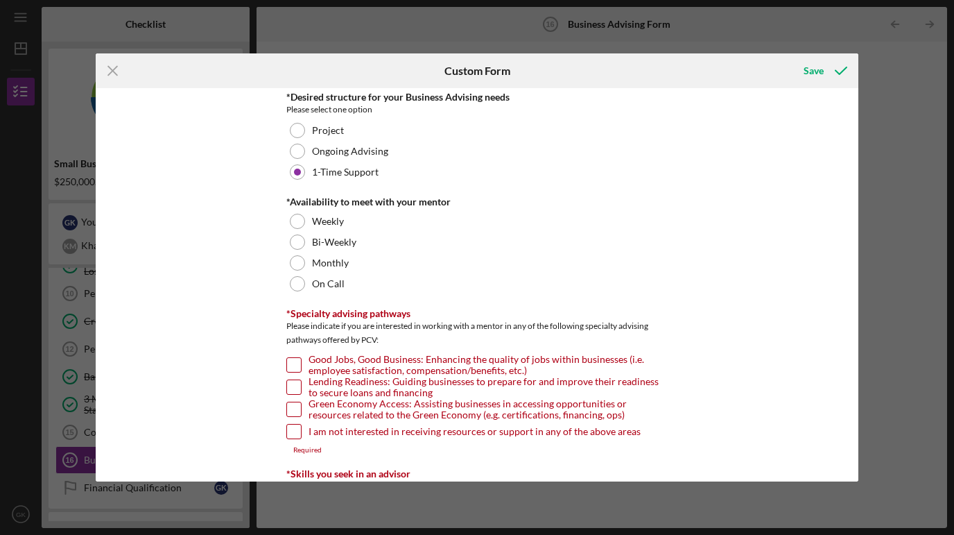
scroll to position [4, 0]
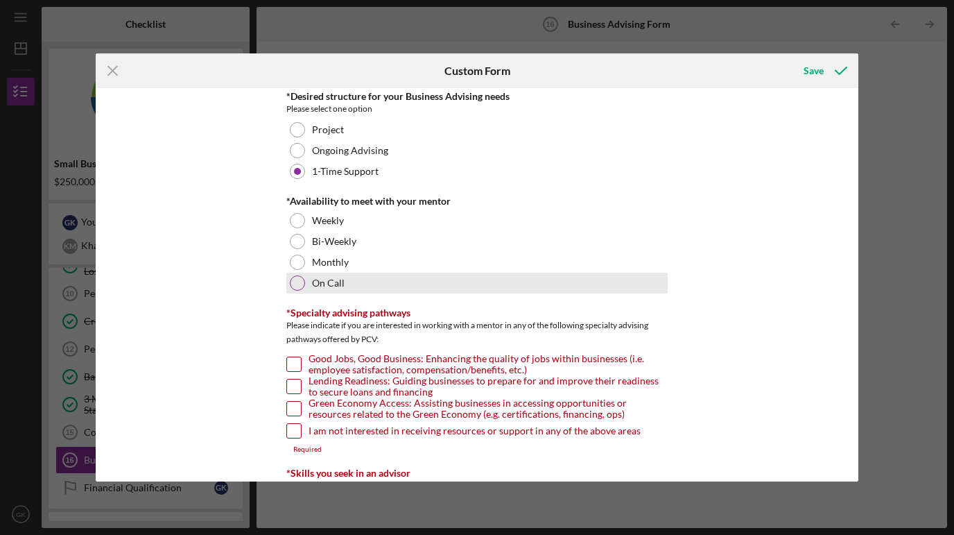
click at [296, 284] on div at bounding box center [297, 282] width 15 height 15
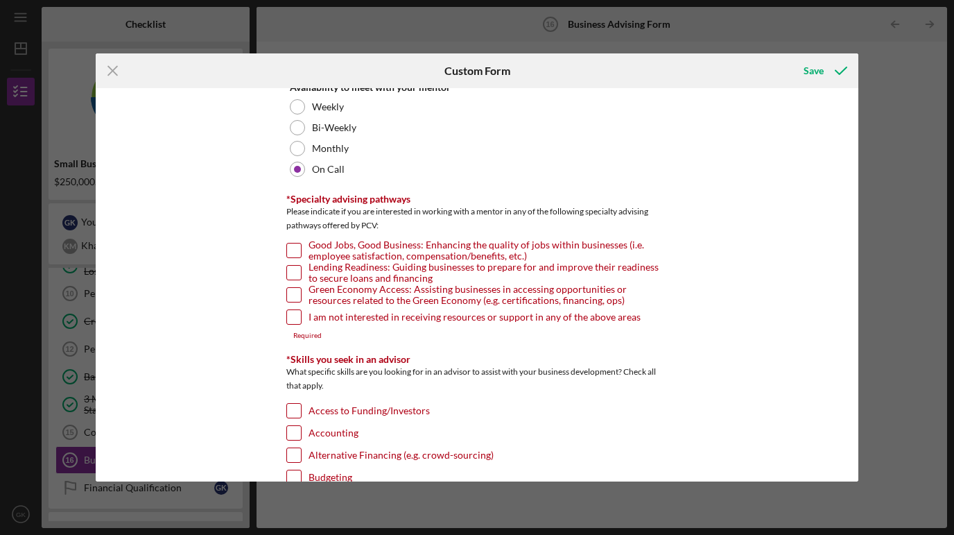
scroll to position [119, 0]
click at [293, 273] on input "Lending Readiness: Guiding businesses to prepare for and improve their readines…" at bounding box center [294, 271] width 14 height 14
checkbox input "true"
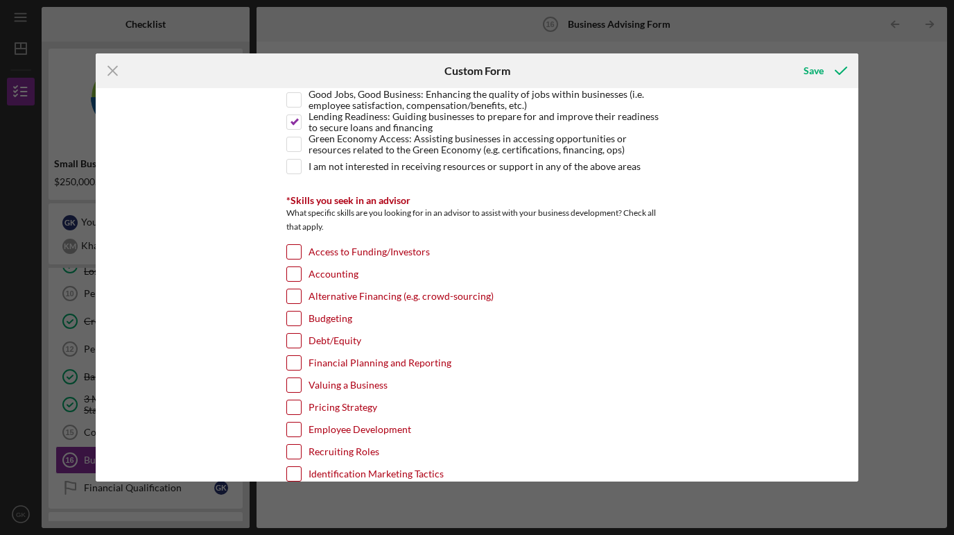
scroll to position [280, 0]
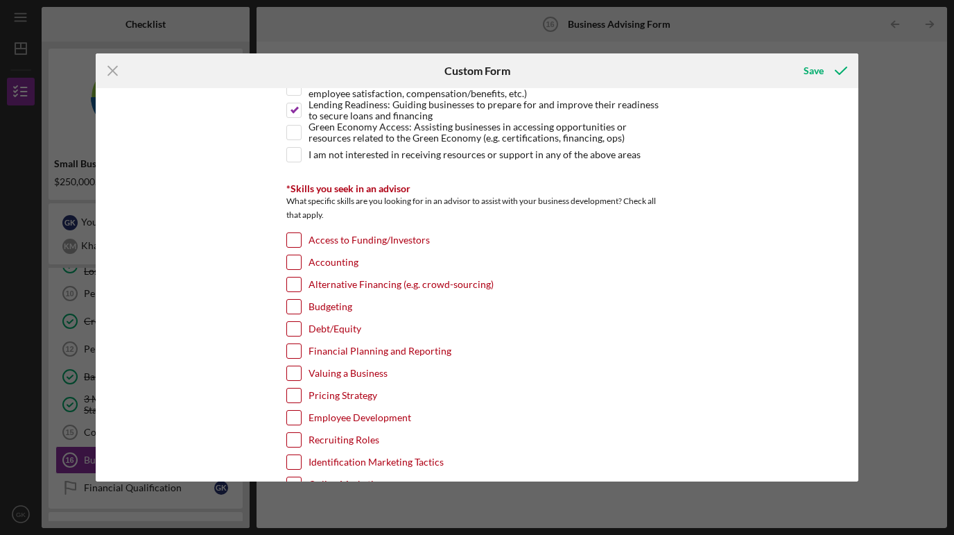
click at [290, 239] on input "Access to Funding/Investors" at bounding box center [294, 240] width 14 height 14
checkbox input "true"
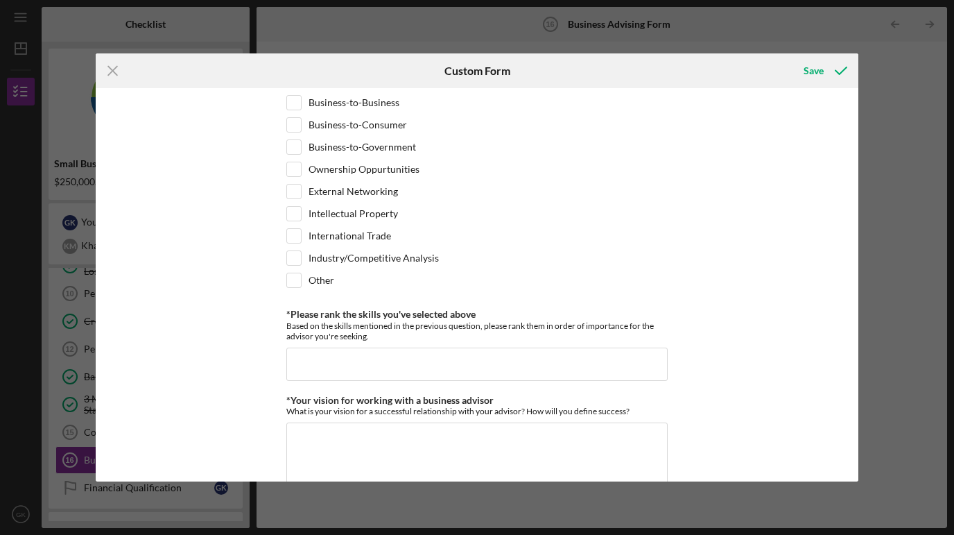
scroll to position [967, 0]
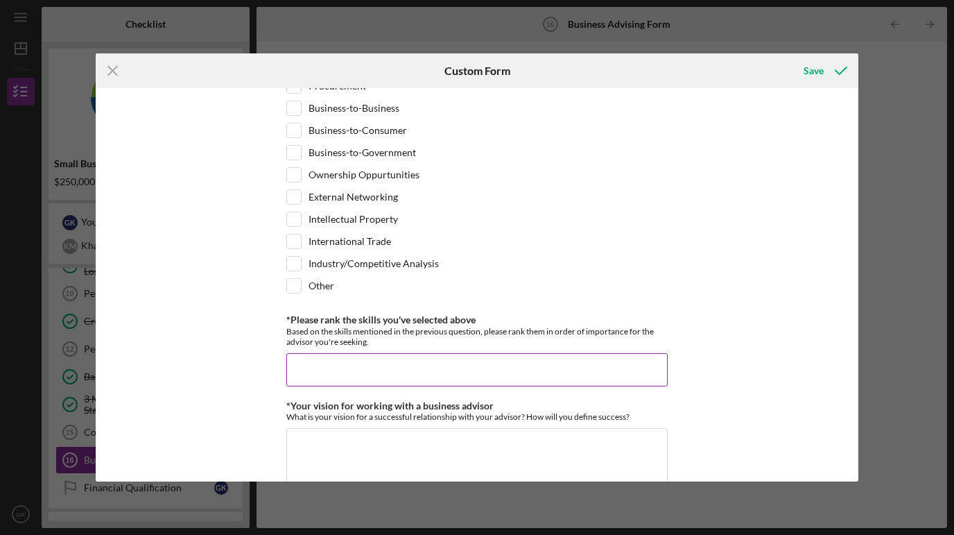
click at [341, 367] on input "*Please rank the skills you've selected above" at bounding box center [476, 369] width 381 height 33
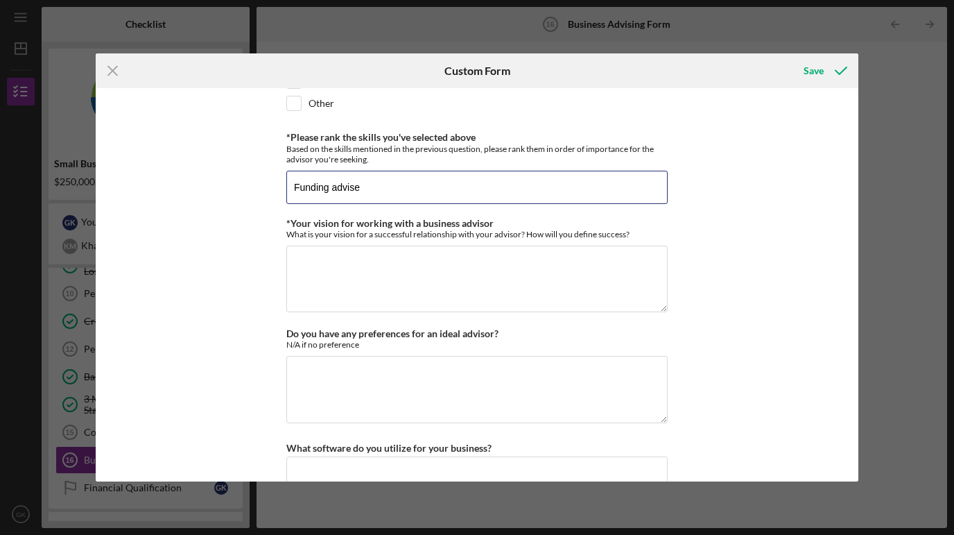
scroll to position [1177, 0]
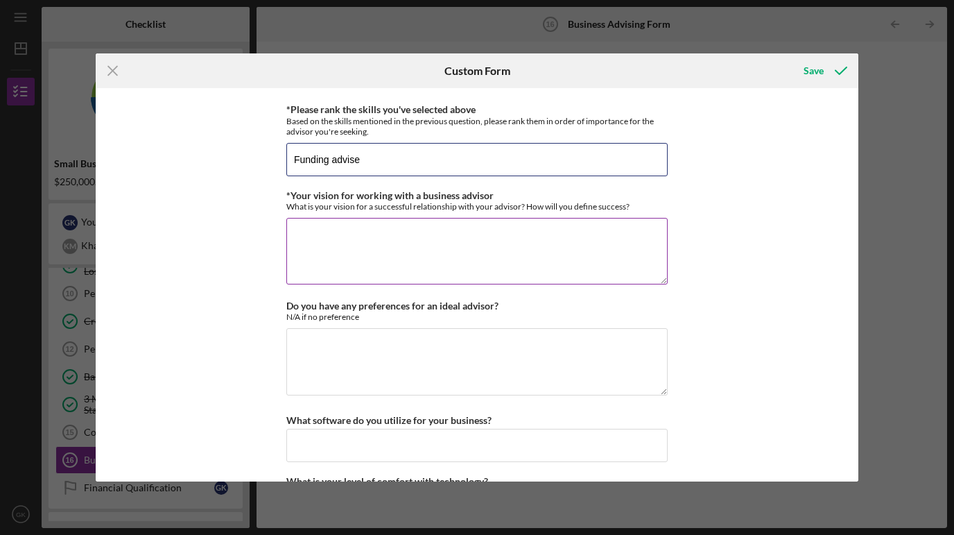
type input "Funding advise"
click at [329, 247] on textarea "*Your vision for working with a business advisor" at bounding box center [476, 251] width 381 height 67
type textarea "i"
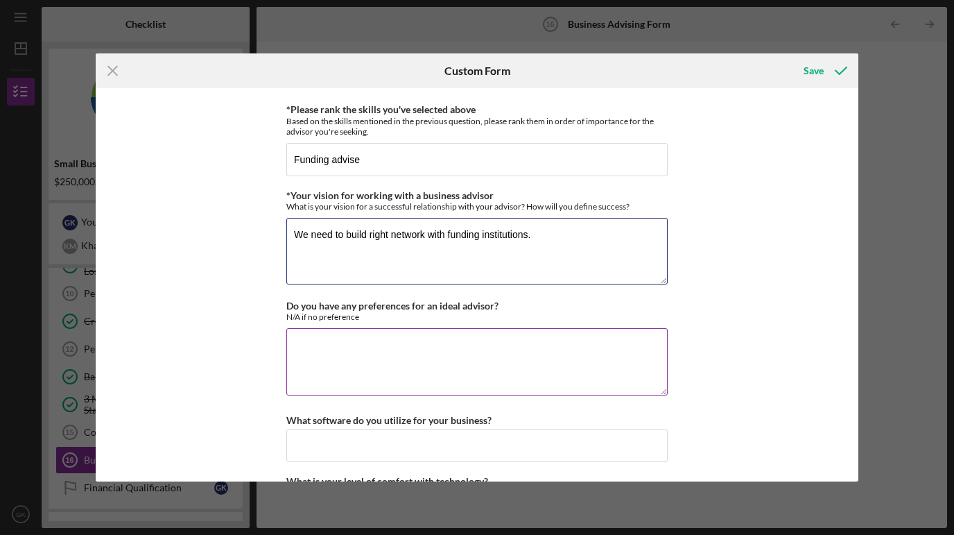
type textarea "We need to build right network with funding institutions."
click at [311, 345] on textarea "Do you have any preferences for an ideal advisor?" at bounding box center [476, 361] width 381 height 67
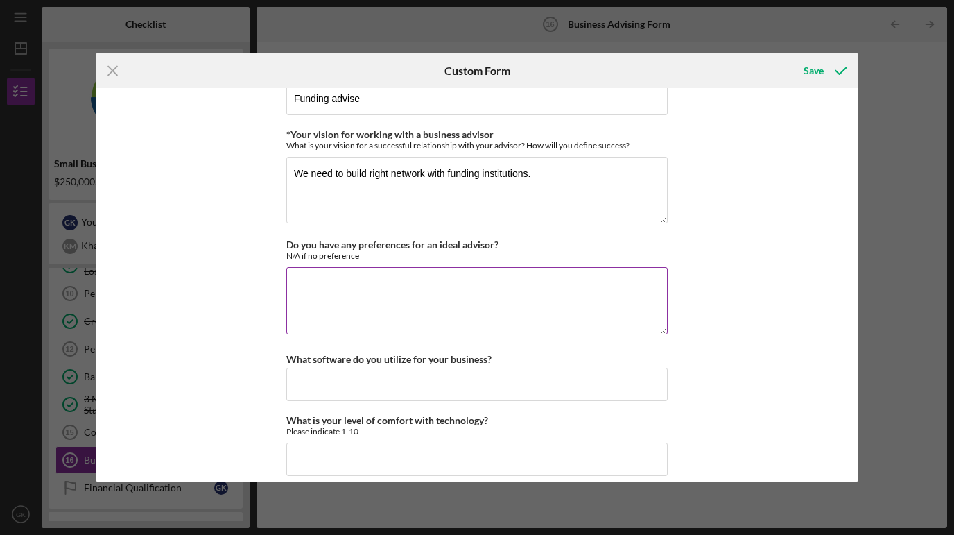
scroll to position [1252, 0]
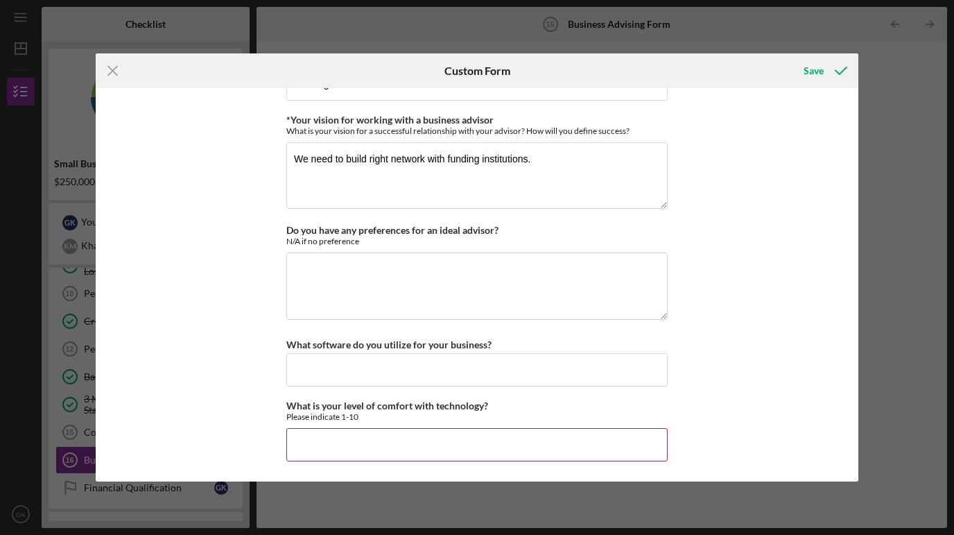
click at [308, 441] on input "What is your level of comfort with technology?" at bounding box center [476, 444] width 381 height 33
type input "8"
type input "7"
click at [224, 433] on div "*Desired structure for your Business Advising needs Please select one option Pr…" at bounding box center [477, 284] width 763 height 393
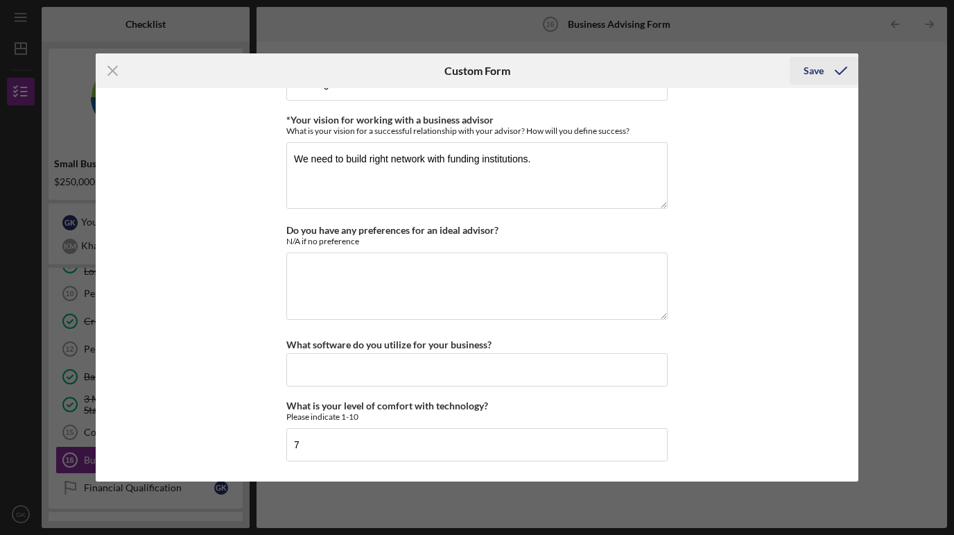
click at [807, 66] on div "Save" at bounding box center [814, 71] width 20 height 28
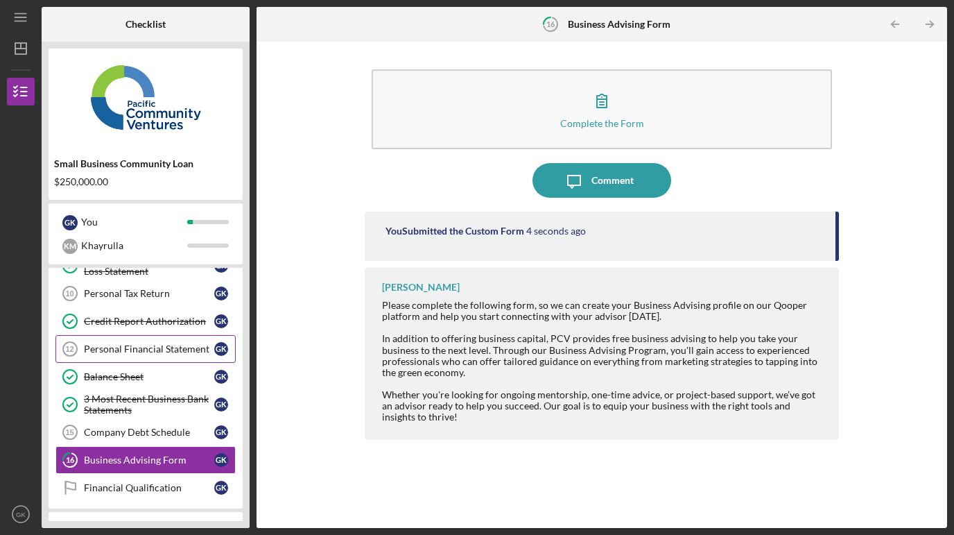
click at [180, 354] on div "Personal Financial Statement" at bounding box center [149, 348] width 130 height 11
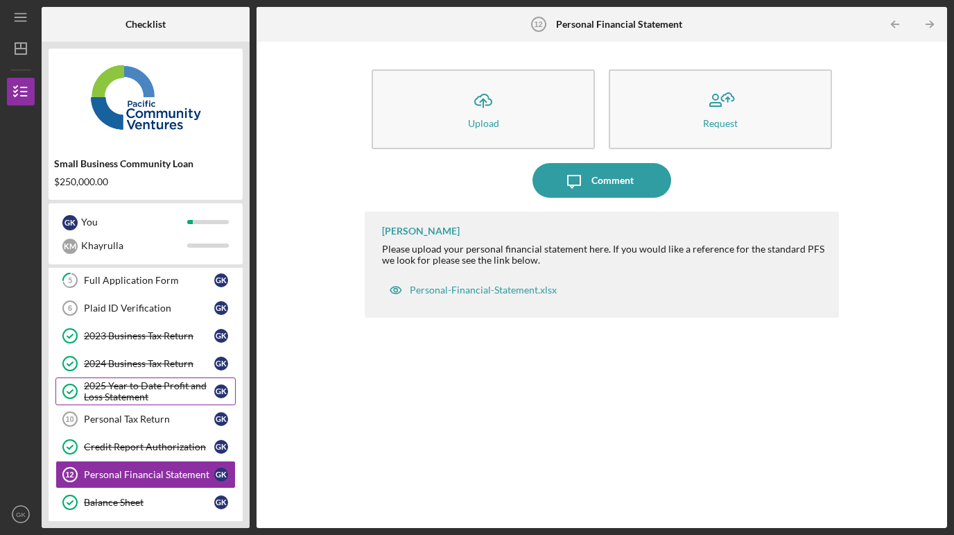
scroll to position [168, 0]
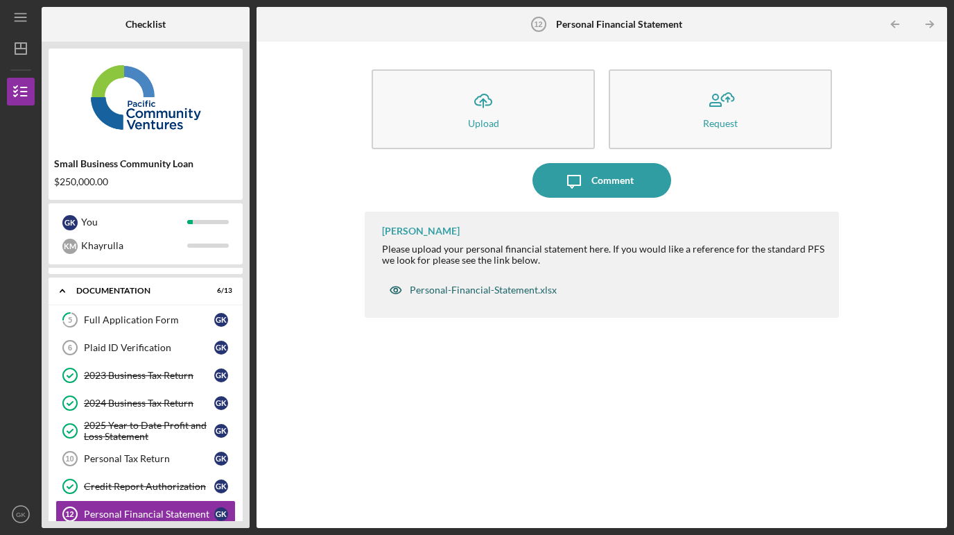
click at [444, 288] on div "Personal-Financial-Statement.xlsx" at bounding box center [483, 289] width 147 height 11
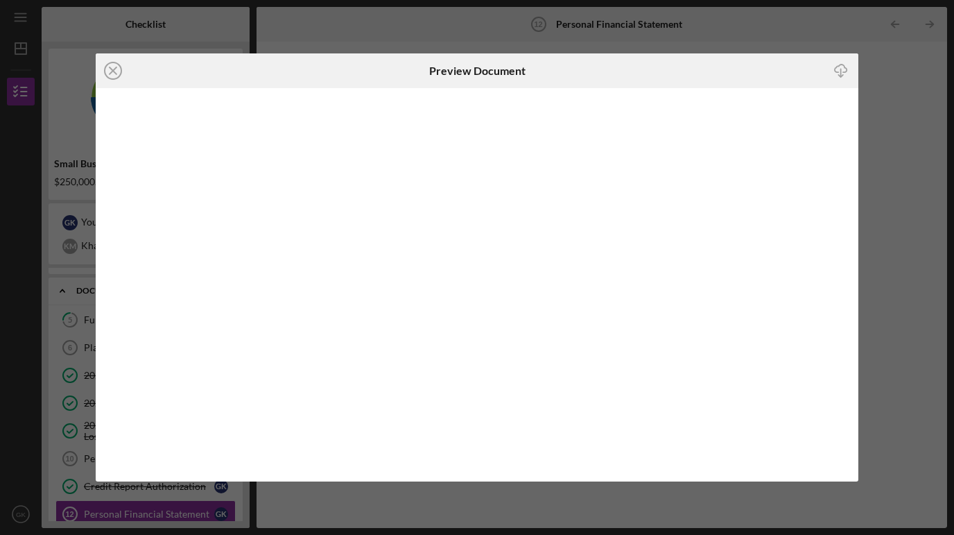
click at [843, 71] on icon "Icon/Download" at bounding box center [841, 70] width 31 height 31
